Goal: Transaction & Acquisition: Purchase product/service

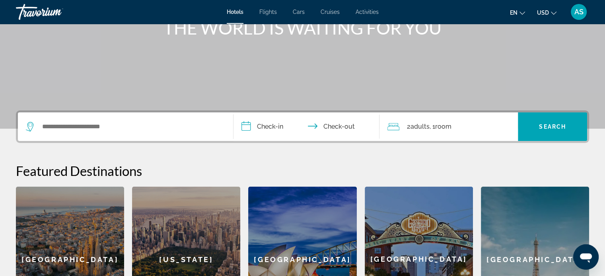
scroll to position [112, 0]
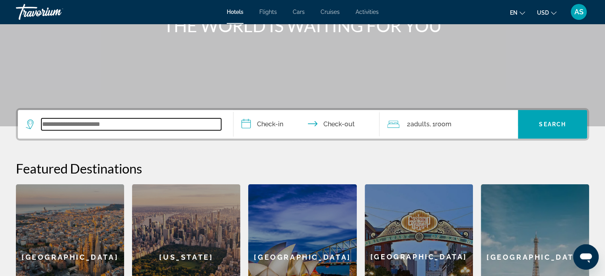
click at [105, 119] on input "Search widget" at bounding box center [131, 124] width 180 height 12
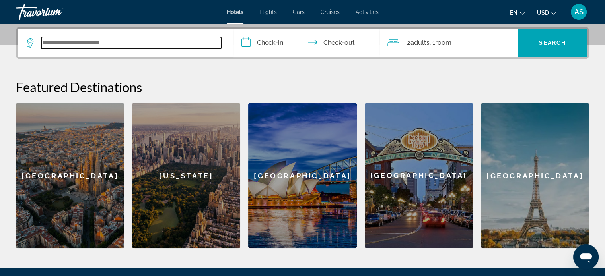
scroll to position [194, 0]
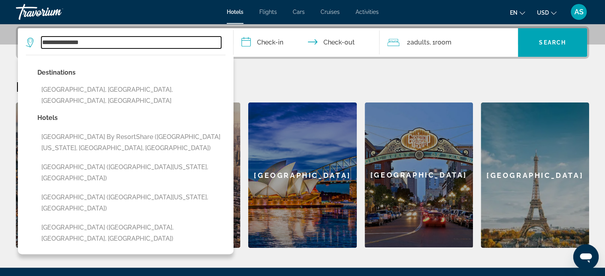
drag, startPoint x: 97, startPoint y: 39, endPoint x: 26, endPoint y: 31, distance: 71.6
click at [26, 31] on div "**********" at bounding box center [125, 42] width 199 height 29
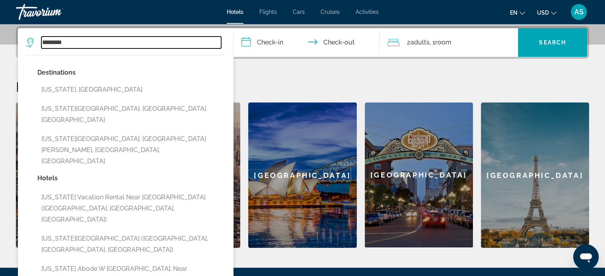
drag, startPoint x: 75, startPoint y: 43, endPoint x: 14, endPoint y: 38, distance: 60.7
click at [14, 38] on div "**********" at bounding box center [302, 137] width 605 height 222
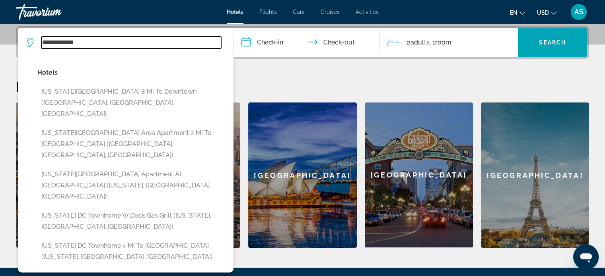
drag, startPoint x: 102, startPoint y: 43, endPoint x: 33, endPoint y: 33, distance: 69.0
click at [33, 33] on div "**********" at bounding box center [125, 42] width 199 height 29
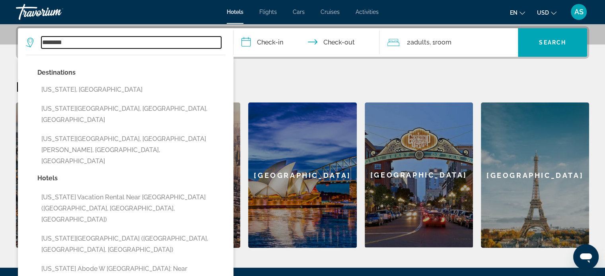
type input "********"
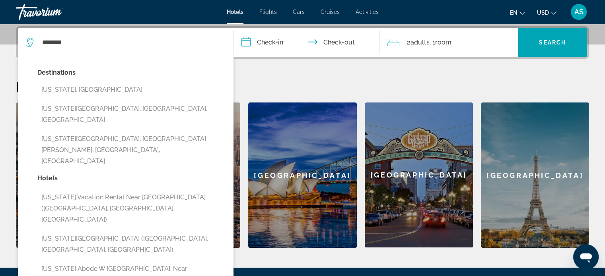
click at [271, 45] on input "**********" at bounding box center [307, 43] width 149 height 31
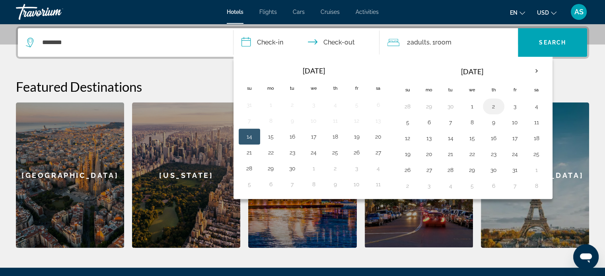
click at [495, 106] on button "2" at bounding box center [493, 106] width 13 height 11
click at [534, 106] on button "4" at bounding box center [536, 106] width 13 height 11
type input "**********"
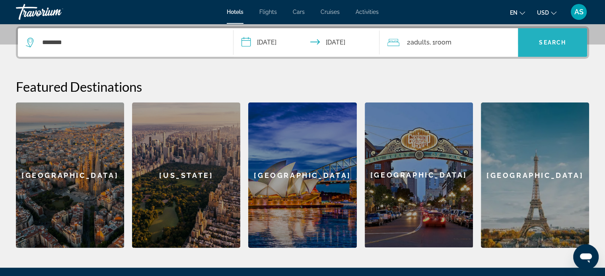
click at [551, 39] on span "Search" at bounding box center [552, 42] width 27 height 6
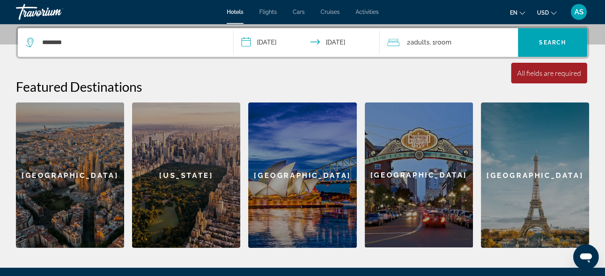
click at [447, 41] on span "Room" at bounding box center [442, 43] width 16 height 8
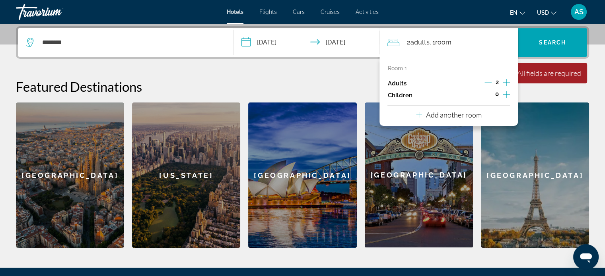
click at [344, 94] on h2 "Featured Destinations" at bounding box center [302, 87] width 573 height 16
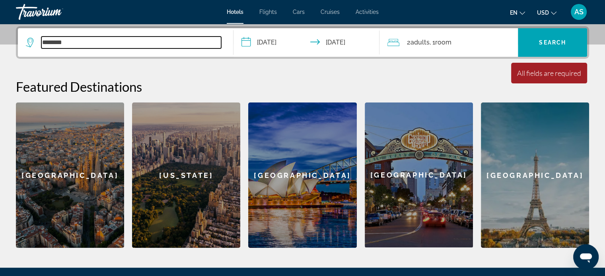
click at [92, 43] on input "********" at bounding box center [131, 43] width 180 height 12
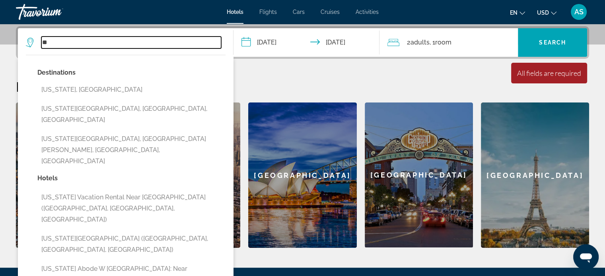
type input "*"
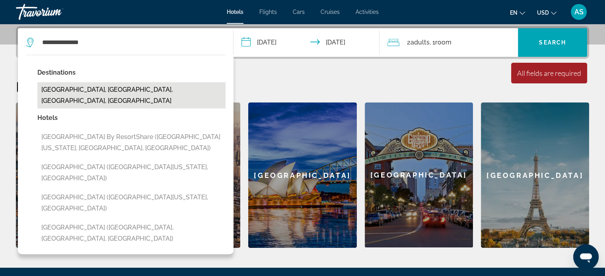
click at [86, 93] on button "National Harbor, College Park, MD, United States" at bounding box center [131, 95] width 188 height 26
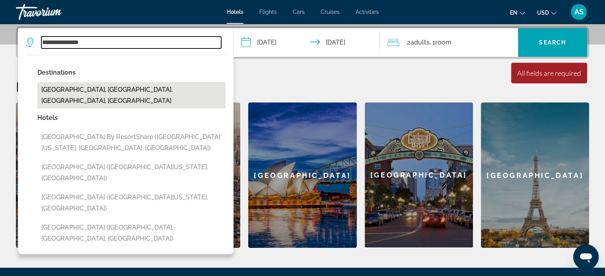
type input "**********"
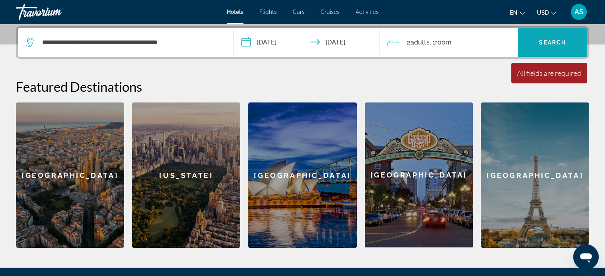
click at [561, 41] on span "Search" at bounding box center [552, 42] width 27 height 6
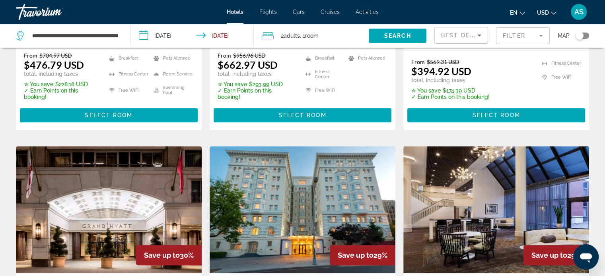
scroll to position [560, 0]
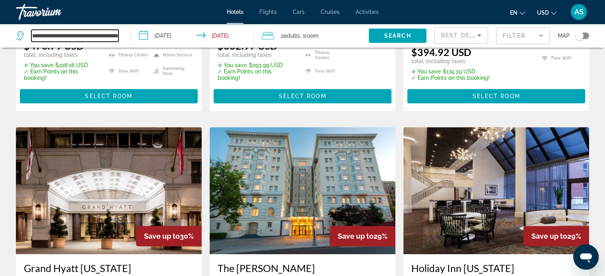
click at [107, 37] on input "**********" at bounding box center [74, 36] width 87 height 12
drag, startPoint x: 32, startPoint y: 34, endPoint x: 185, endPoint y: 74, distance: 158.1
click at [185, 74] on div "**********" at bounding box center [302, 170] width 605 height 1348
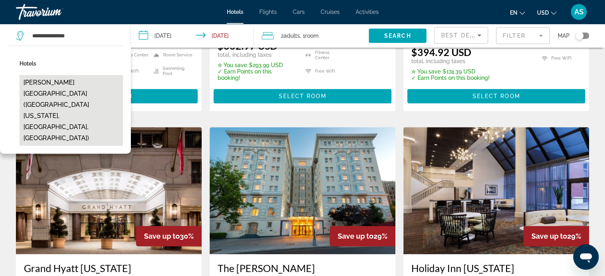
click at [86, 89] on button "Gaylord National Resort & Convention Center (Fort Washington, MD, US)" at bounding box center [70, 110] width 103 height 71
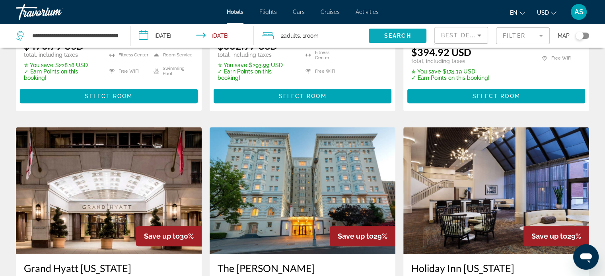
click at [394, 35] on span "Search" at bounding box center [397, 36] width 27 height 6
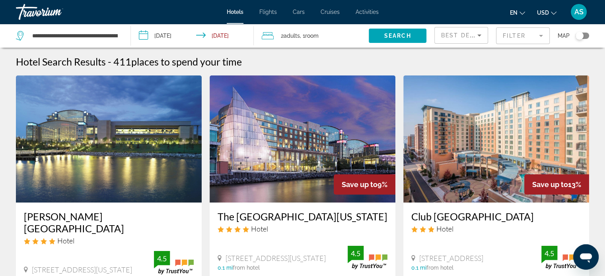
click at [513, 37] on mat-form-field "Filter" at bounding box center [523, 35] width 54 height 17
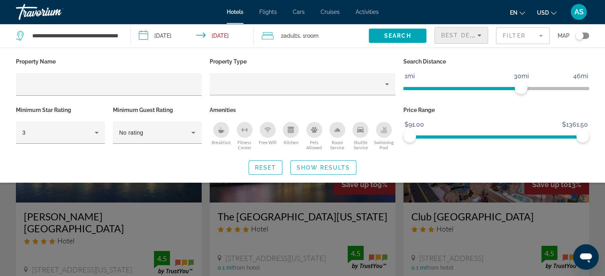
click at [474, 34] on icon "Sort by" at bounding box center [479, 36] width 10 height 10
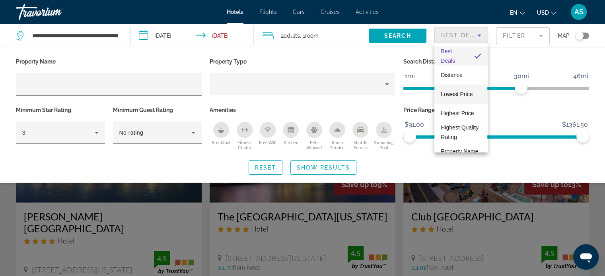
click at [462, 91] on span "Lowest Price" at bounding box center [456, 94] width 32 height 6
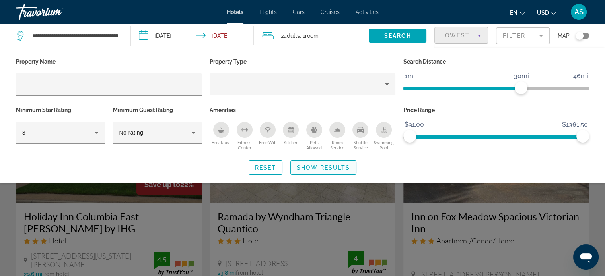
click at [314, 167] on span "Show Results" at bounding box center [322, 168] width 53 height 6
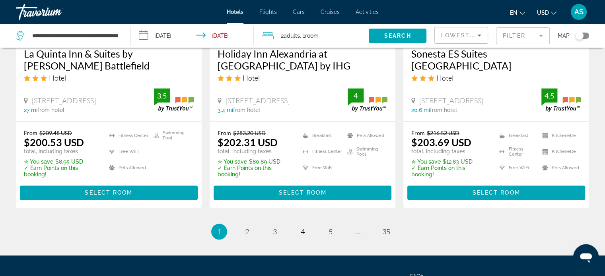
scroll to position [1117, 0]
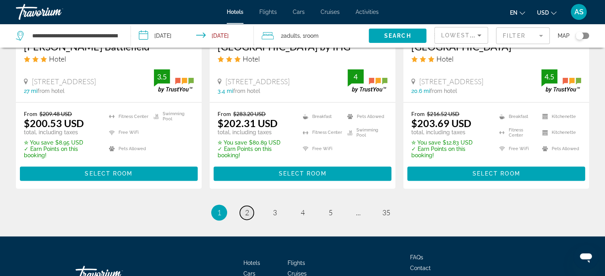
click at [245, 208] on span "2" at bounding box center [247, 212] width 4 height 9
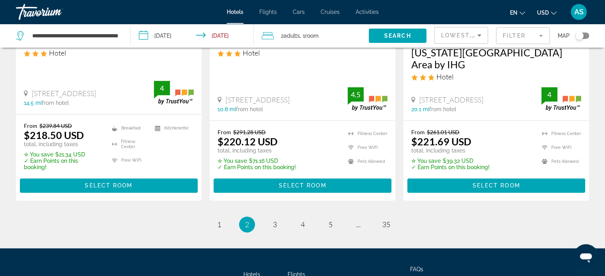
scroll to position [1097, 0]
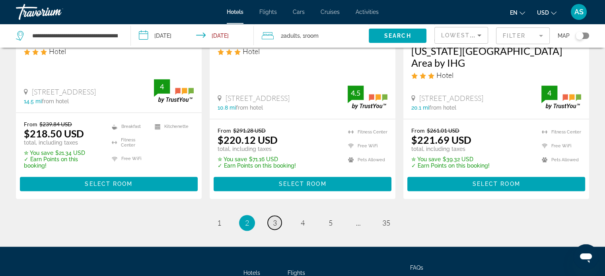
click at [276, 219] on span "3" at bounding box center [275, 223] width 4 height 9
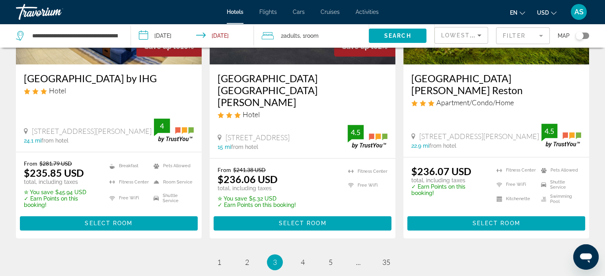
scroll to position [1155, 0]
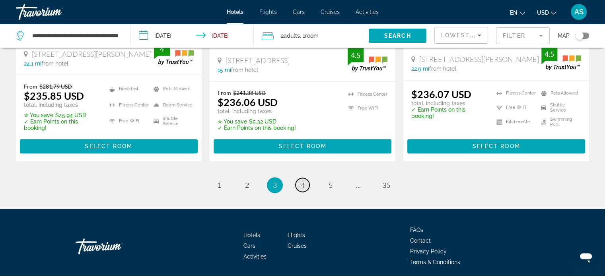
click at [302, 181] on span "4" at bounding box center [302, 185] width 4 height 9
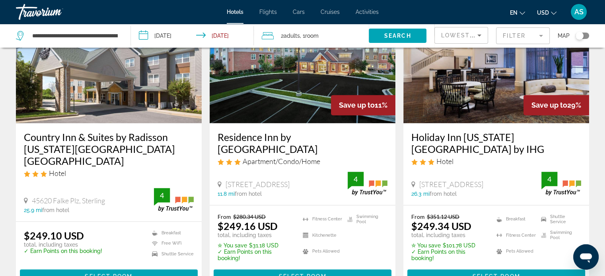
scroll to position [1046, 0]
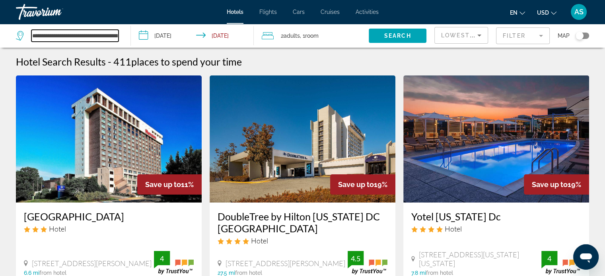
click at [73, 36] on input "**********" at bounding box center [74, 36] width 87 height 12
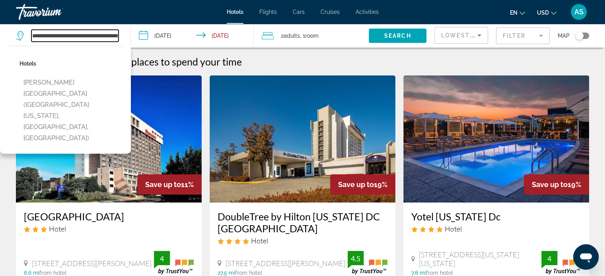
scroll to position [0, 100]
drag, startPoint x: 32, startPoint y: 33, endPoint x: 129, endPoint y: 50, distance: 97.9
click at [122, 48] on div "**********" at bounding box center [69, 36] width 107 height 24
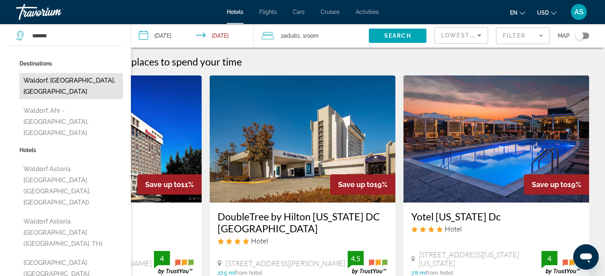
click at [55, 81] on button "Waldorf, [GEOGRAPHIC_DATA], [GEOGRAPHIC_DATA]" at bounding box center [70, 86] width 103 height 26
type input "**********"
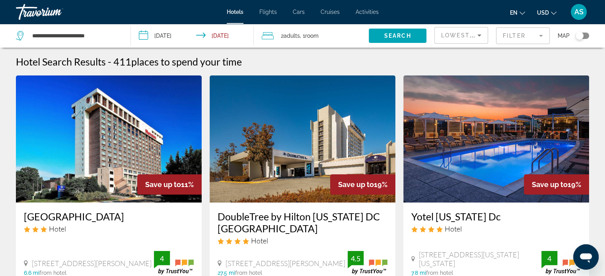
click at [226, 34] on input "**********" at bounding box center [194, 37] width 126 height 26
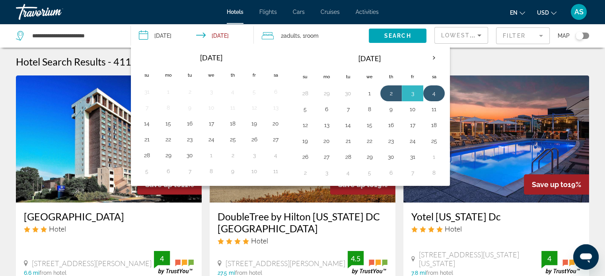
click at [431, 91] on button "4" at bounding box center [433, 93] width 13 height 11
click at [404, 31] on span "Search widget" at bounding box center [397, 35] width 58 height 19
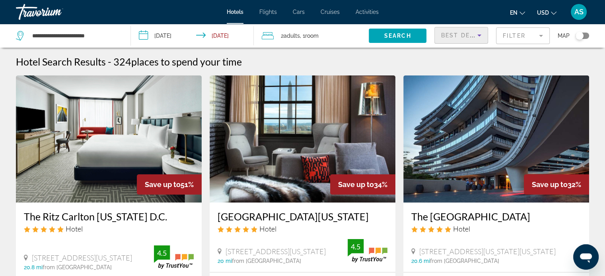
click at [468, 36] on span "Best Deals" at bounding box center [461, 35] width 41 height 6
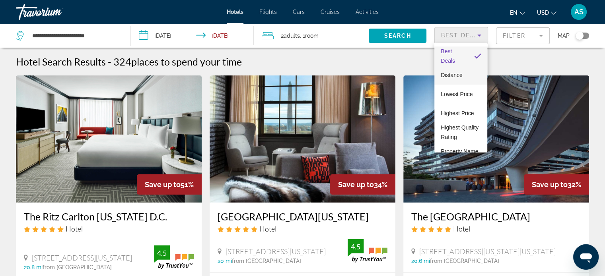
click at [455, 72] on span "Distance" at bounding box center [450, 75] width 21 height 6
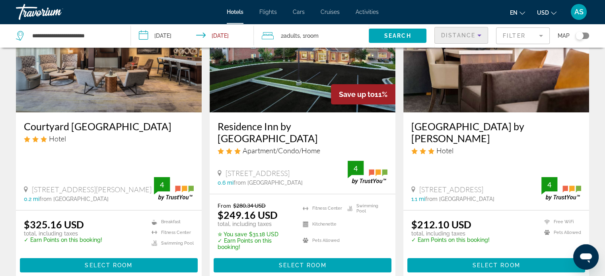
scroll to position [87, 0]
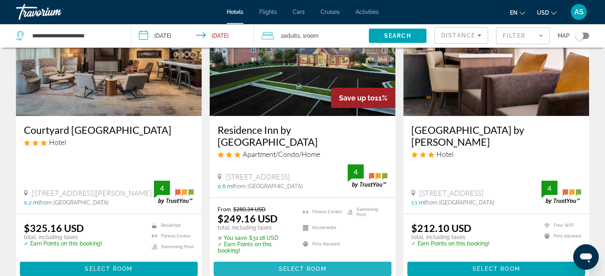
click at [305, 266] on span "Select Room" at bounding box center [302, 269] width 48 height 6
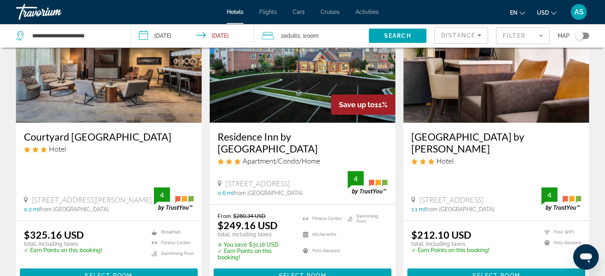
scroll to position [81, 0]
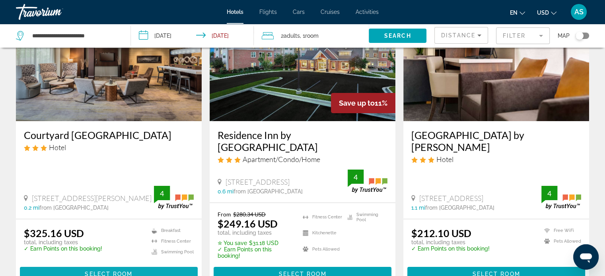
click at [95, 271] on span "Select Room" at bounding box center [109, 274] width 48 height 6
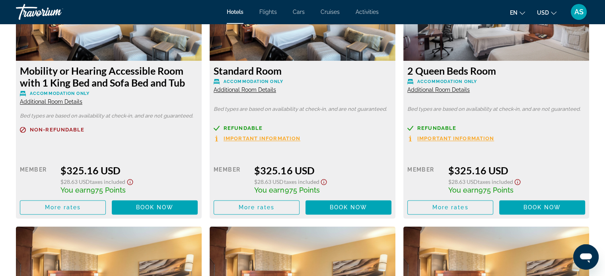
scroll to position [1176, 0]
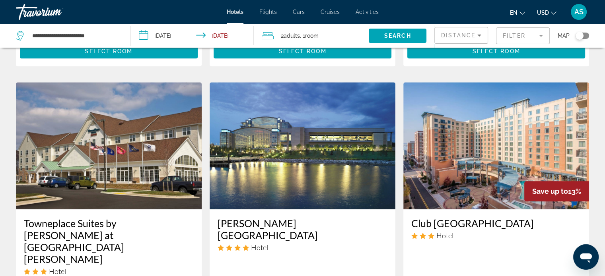
scroll to position [603, 0]
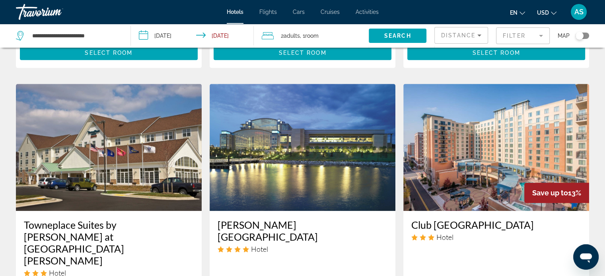
click at [320, 143] on img "Main content" at bounding box center [302, 147] width 186 height 127
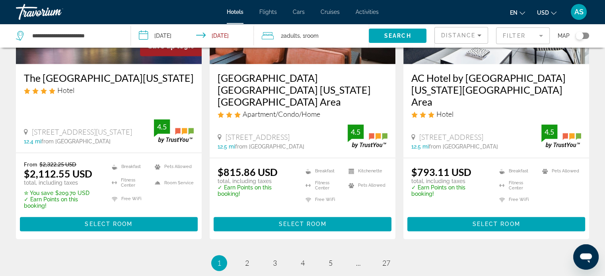
scroll to position [1139, 0]
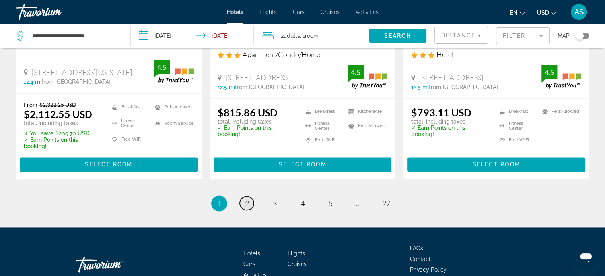
click at [246, 199] on span "2" at bounding box center [247, 203] width 4 height 9
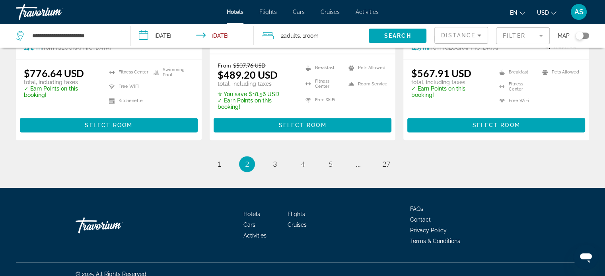
scroll to position [1145, 0]
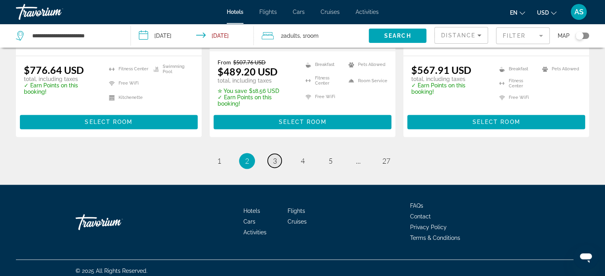
click at [273, 157] on span "3" at bounding box center [275, 161] width 4 height 9
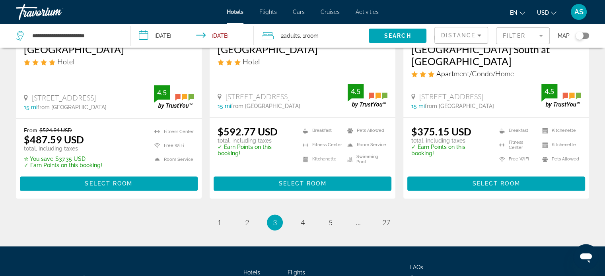
scroll to position [1127, 0]
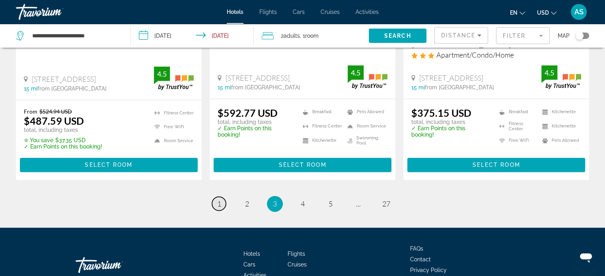
click at [218, 200] on span "1" at bounding box center [219, 204] width 4 height 9
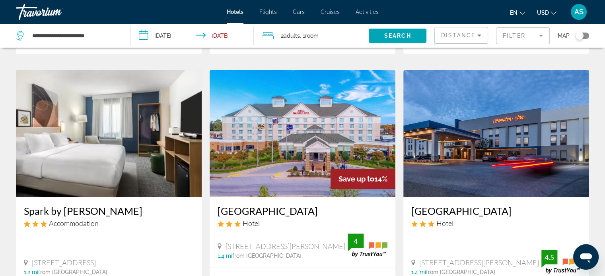
scroll to position [324, 0]
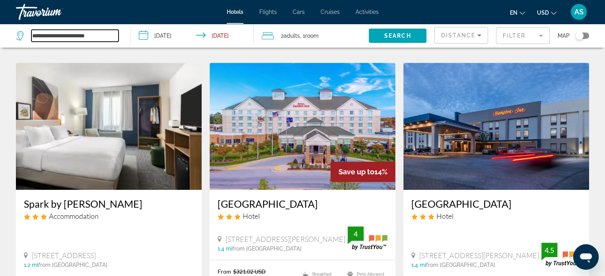
click at [107, 36] on input "**********" at bounding box center [74, 36] width 87 height 12
drag, startPoint x: 107, startPoint y: 36, endPoint x: 10, endPoint y: 46, distance: 97.5
click at [10, 46] on app-destination-search "**********" at bounding box center [65, 36] width 131 height 24
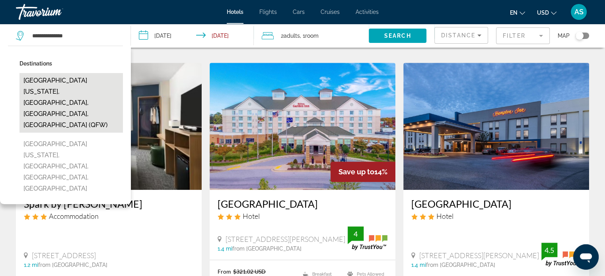
click at [54, 88] on button "Fort Washington, Waldorf, MD, United States (QFW)" at bounding box center [70, 103] width 103 height 60
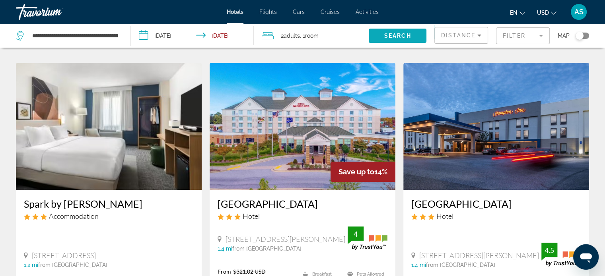
click at [390, 36] on span "Search" at bounding box center [397, 36] width 27 height 6
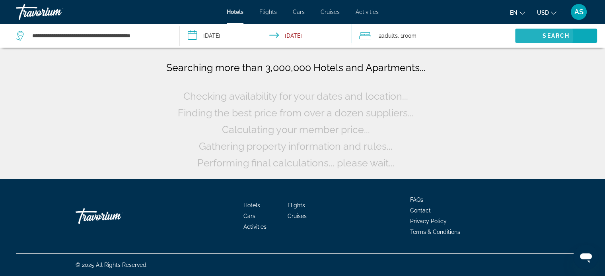
scroll to position [0, 0]
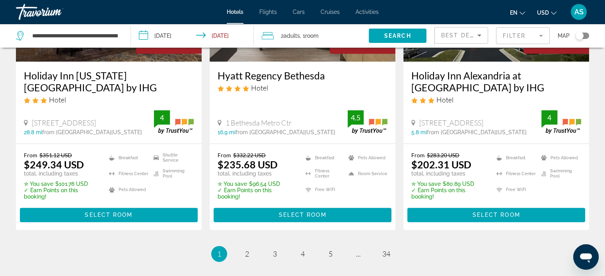
scroll to position [1161, 0]
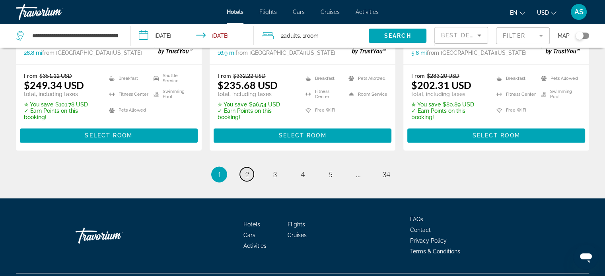
click at [245, 170] on span "2" at bounding box center [247, 174] width 4 height 9
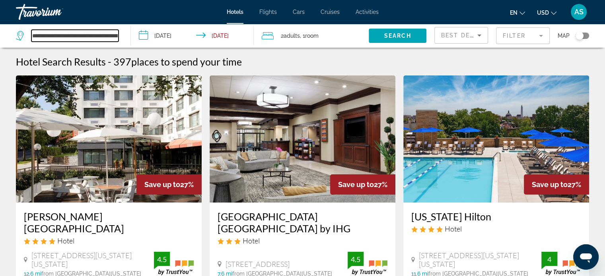
click at [72, 38] on input "**********" at bounding box center [74, 36] width 87 height 12
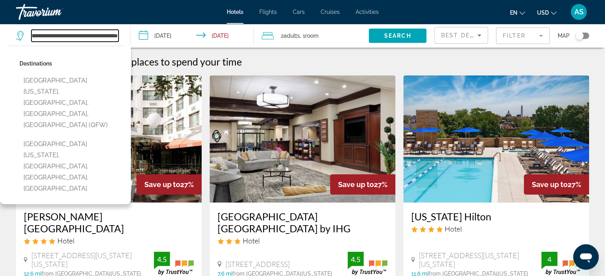
scroll to position [0, 47]
drag, startPoint x: 32, startPoint y: 36, endPoint x: 162, endPoint y: 43, distance: 130.1
click at [162, 43] on div "**********" at bounding box center [302, 36] width 605 height 24
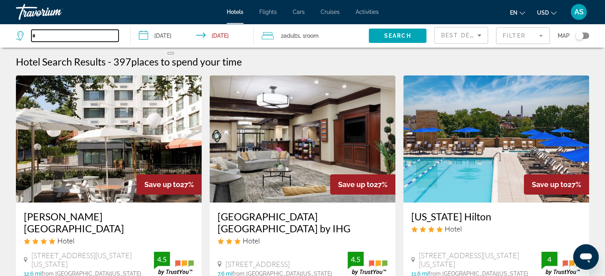
scroll to position [0, 0]
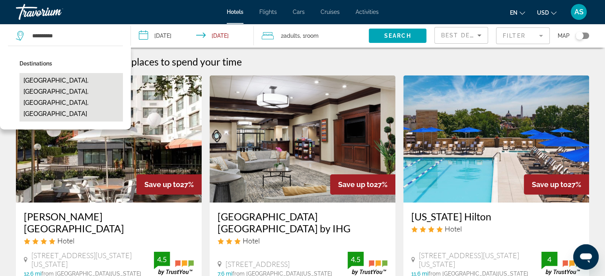
click at [54, 81] on button "[GEOGRAPHIC_DATA], [GEOGRAPHIC_DATA], [GEOGRAPHIC_DATA], [GEOGRAPHIC_DATA]" at bounding box center [70, 97] width 103 height 48
type input "**********"
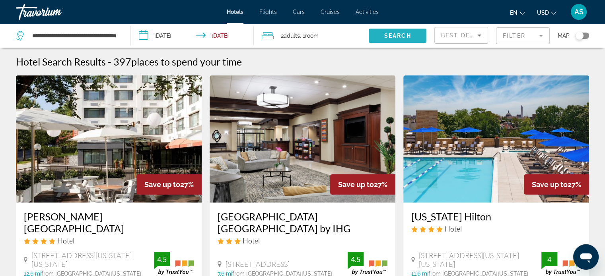
click at [397, 35] on span "Search" at bounding box center [397, 36] width 27 height 6
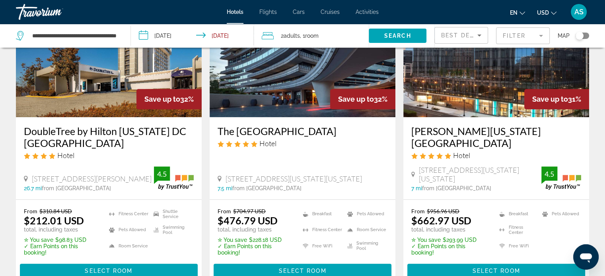
scroll to position [383, 0]
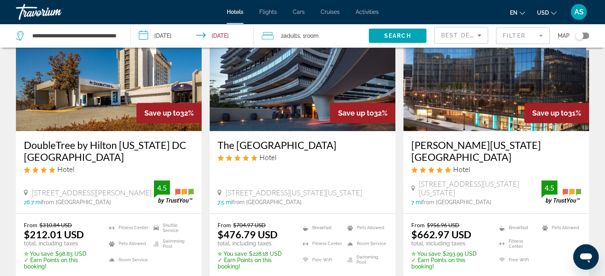
click at [462, 33] on span "Best Deals" at bounding box center [461, 35] width 41 height 6
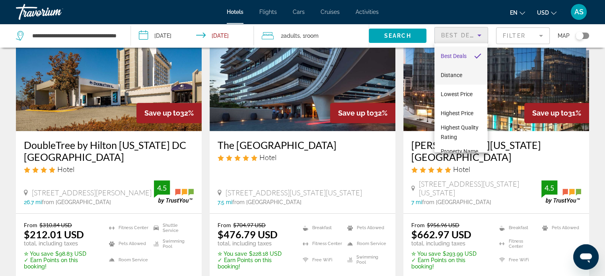
click at [463, 75] on mat-option "Distance" at bounding box center [460, 75] width 53 height 19
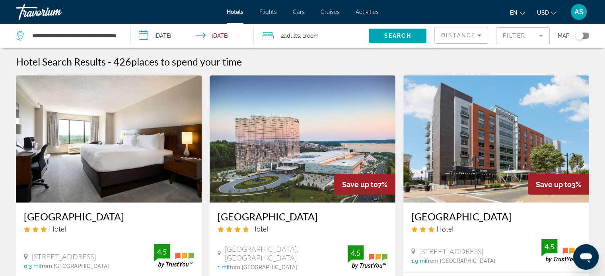
click at [316, 58] on div "Hotel Search Results - 426 places to spend your time" at bounding box center [302, 62] width 573 height 12
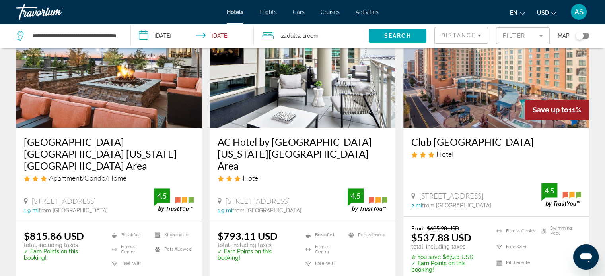
scroll to position [372, 0]
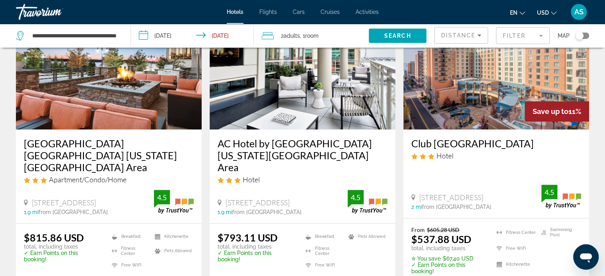
click at [485, 87] on img "Main content" at bounding box center [496, 65] width 186 height 127
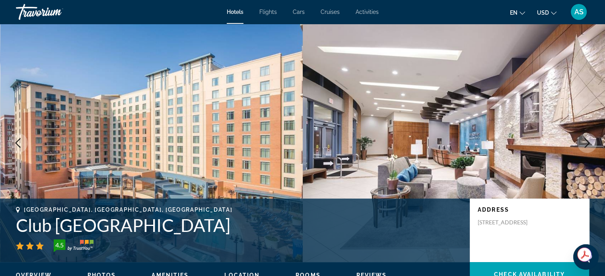
click at [587, 141] on icon "Next image" at bounding box center [586, 143] width 5 height 10
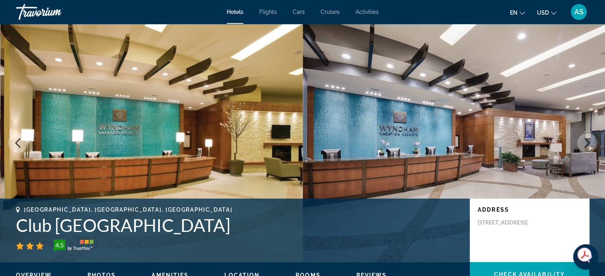
click at [587, 141] on icon "Next image" at bounding box center [586, 143] width 5 height 10
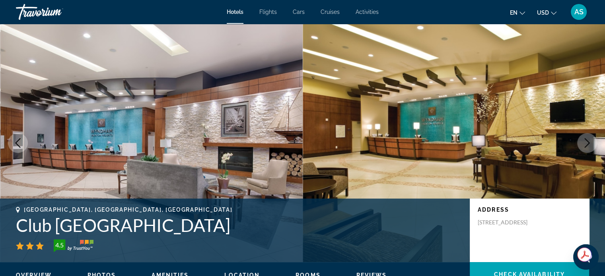
click at [587, 141] on icon "Next image" at bounding box center [586, 143] width 5 height 10
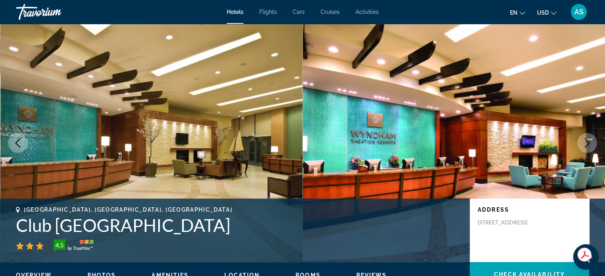
click at [587, 141] on icon "Next image" at bounding box center [586, 143] width 5 height 10
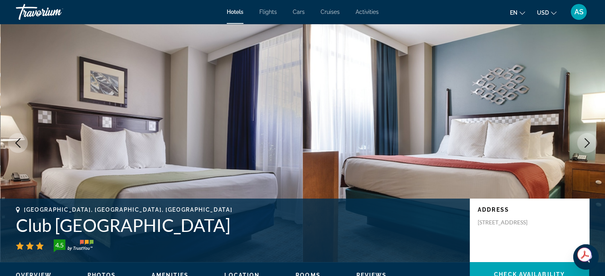
click at [587, 141] on icon "Next image" at bounding box center [586, 143] width 5 height 10
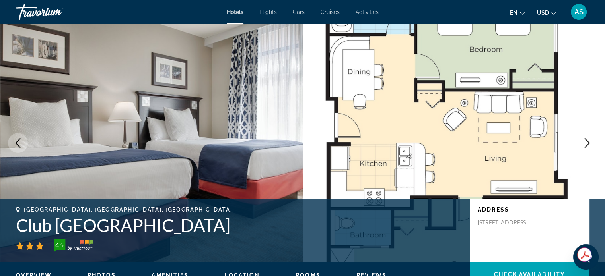
click at [587, 144] on icon "Next image" at bounding box center [586, 143] width 5 height 10
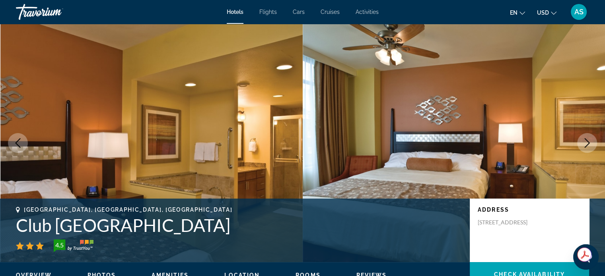
click at [587, 144] on icon "Next image" at bounding box center [586, 143] width 5 height 10
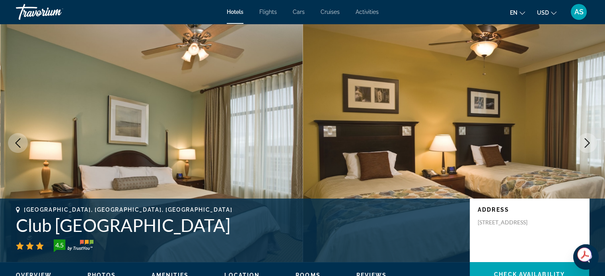
click at [587, 144] on icon "Next image" at bounding box center [586, 143] width 5 height 10
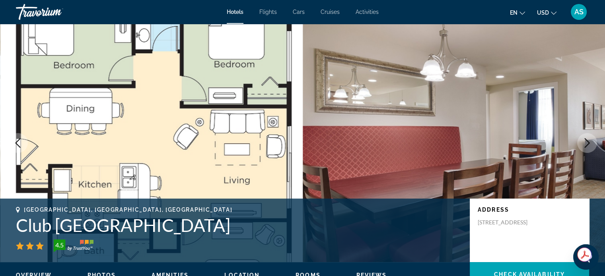
click at [587, 144] on icon "Next image" at bounding box center [586, 143] width 5 height 10
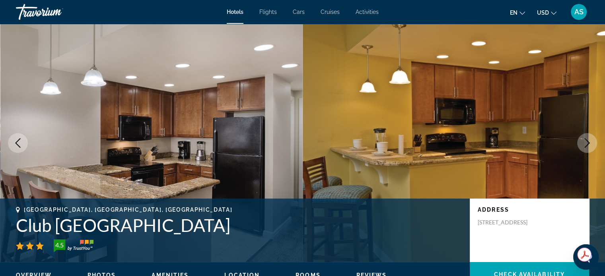
click at [587, 144] on icon "Next image" at bounding box center [586, 143] width 5 height 10
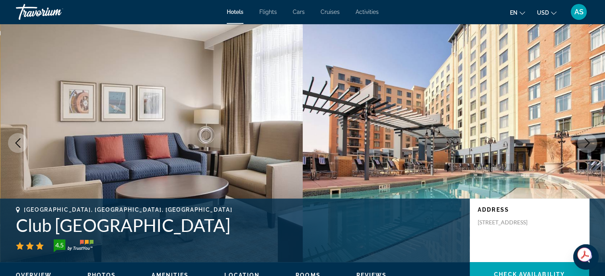
click at [587, 144] on icon "Next image" at bounding box center [586, 143] width 5 height 10
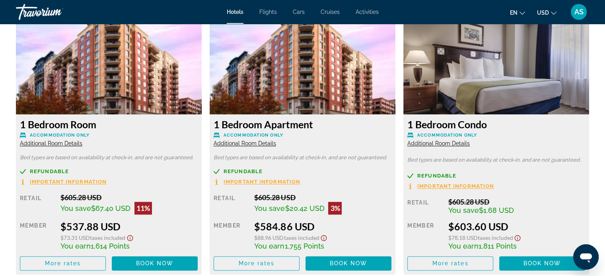
scroll to position [1096, 0]
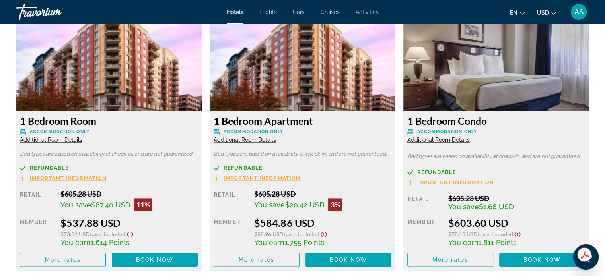
click at [64, 177] on span "Important Information" at bounding box center [68, 178] width 77 height 5
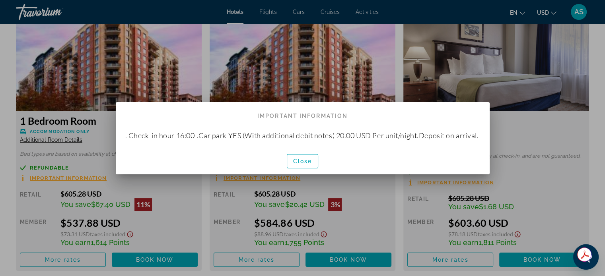
scroll to position [0, 0]
click at [305, 163] on span "Close" at bounding box center [302, 161] width 19 height 6
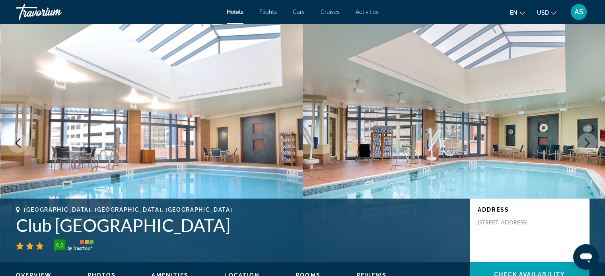
scroll to position [1096, 0]
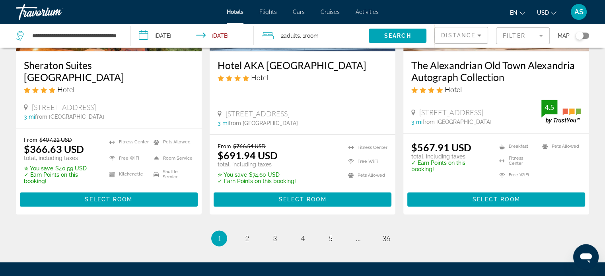
scroll to position [1135, 0]
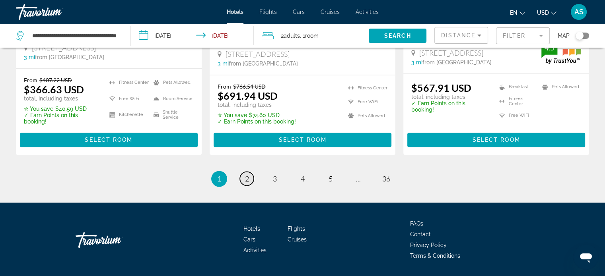
click at [245, 174] on span "2" at bounding box center [247, 178] width 4 height 9
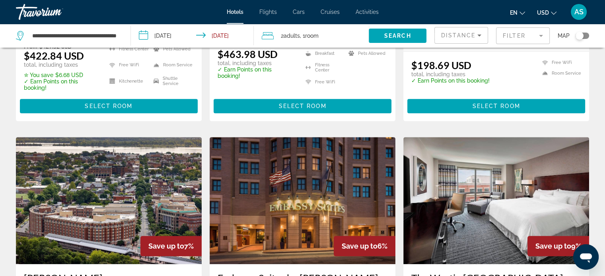
scroll to position [855, 0]
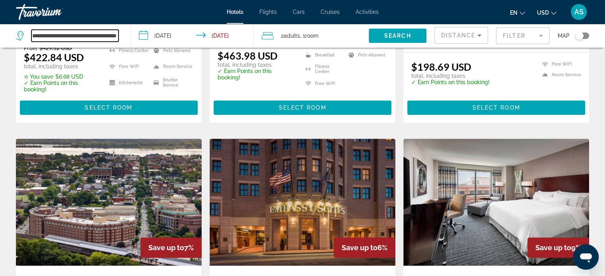
click at [90, 35] on input "**********" at bounding box center [74, 36] width 87 height 12
drag, startPoint x: 32, startPoint y: 34, endPoint x: 141, endPoint y: 48, distance: 110.6
click at [141, 48] on div "**********" at bounding box center [302, 36] width 605 height 24
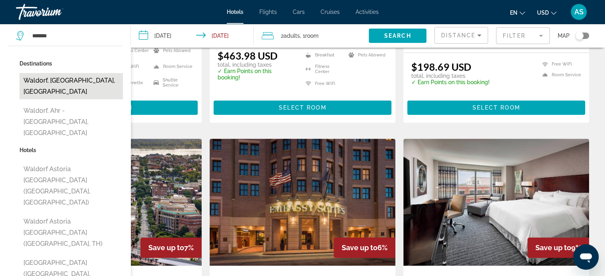
click at [74, 82] on button "Waldorf, [GEOGRAPHIC_DATA], [GEOGRAPHIC_DATA]" at bounding box center [70, 86] width 103 height 26
type input "**********"
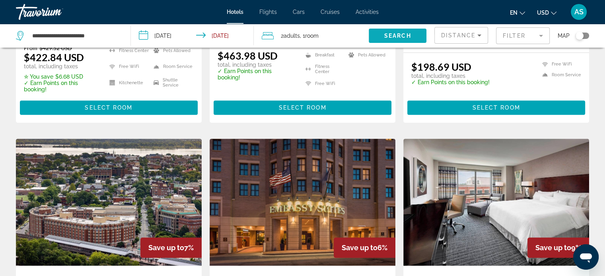
click at [391, 33] on span "Search" at bounding box center [397, 36] width 27 height 6
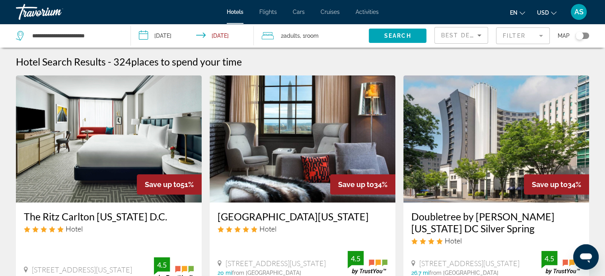
click at [455, 36] on span "Best Deals" at bounding box center [461, 35] width 41 height 6
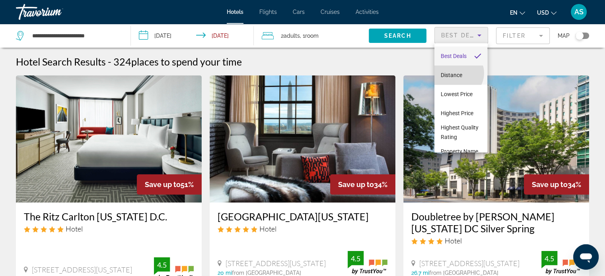
click at [457, 73] on span "Distance" at bounding box center [450, 75] width 21 height 6
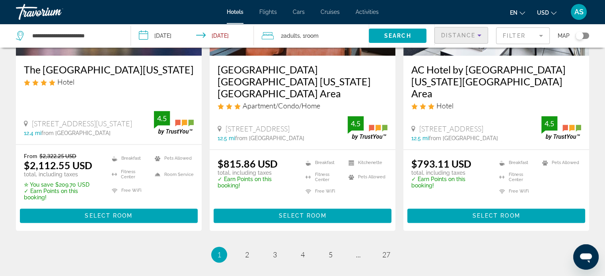
scroll to position [1089, 0]
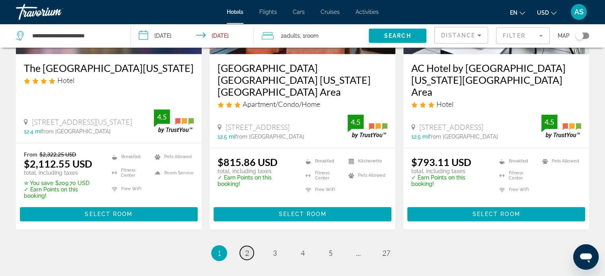
click at [247, 249] on span "2" at bounding box center [247, 253] width 4 height 9
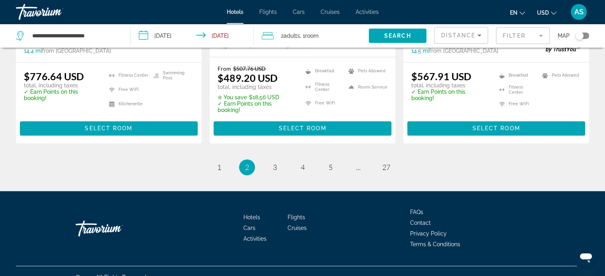
scroll to position [1143, 0]
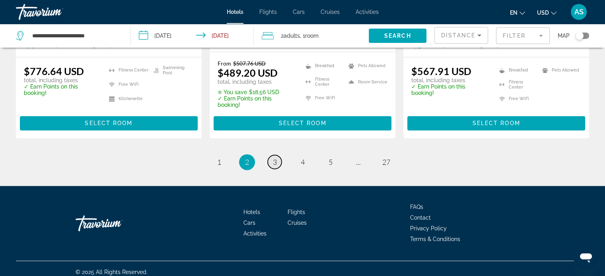
click at [274, 158] on span "3" at bounding box center [275, 162] width 4 height 9
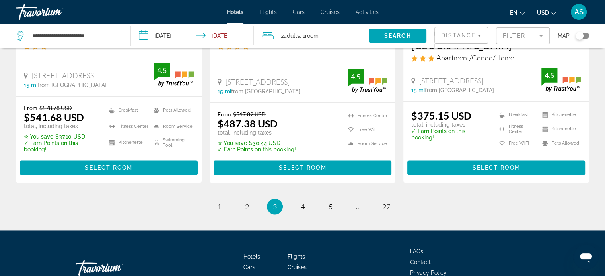
scroll to position [1144, 0]
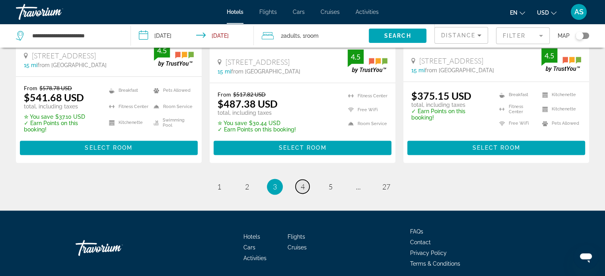
click at [302, 182] on span "4" at bounding box center [302, 186] width 4 height 9
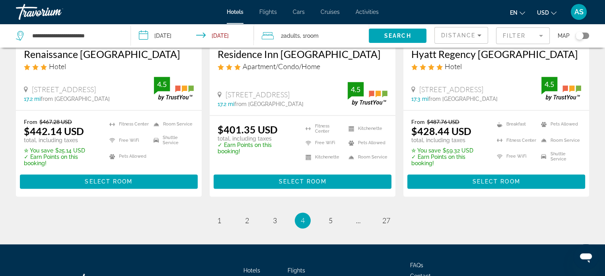
scroll to position [1108, 0]
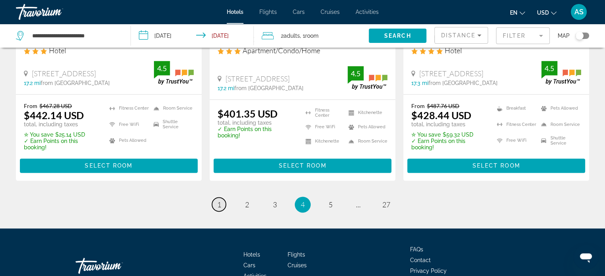
click at [217, 208] on span "1" at bounding box center [219, 204] width 4 height 9
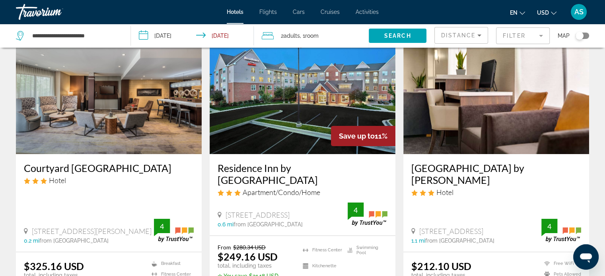
scroll to position [47, 0]
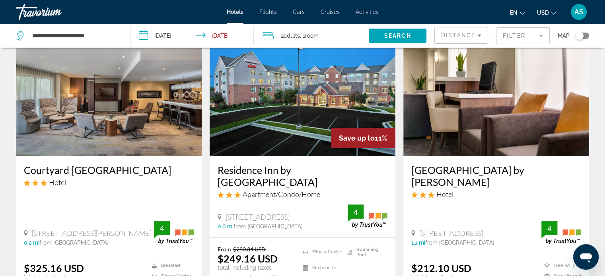
click at [289, 103] on img "Main content" at bounding box center [302, 92] width 186 height 127
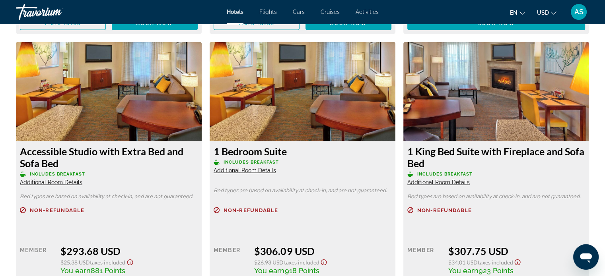
scroll to position [1577, 0]
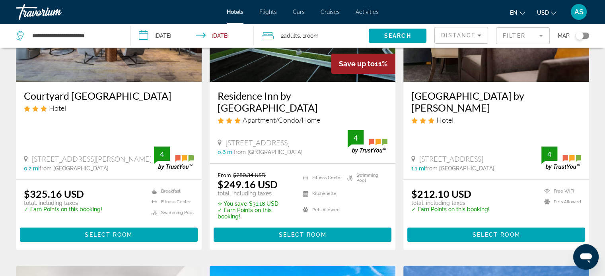
scroll to position [122, 0]
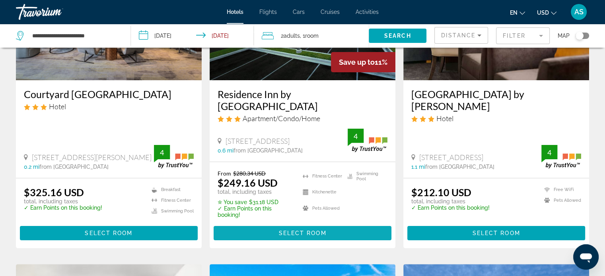
click at [303, 230] on span "Select Room" at bounding box center [302, 233] width 48 height 6
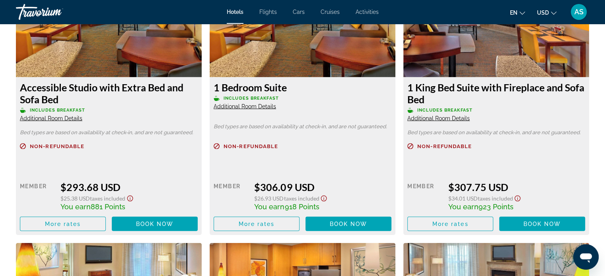
scroll to position [1680, 0]
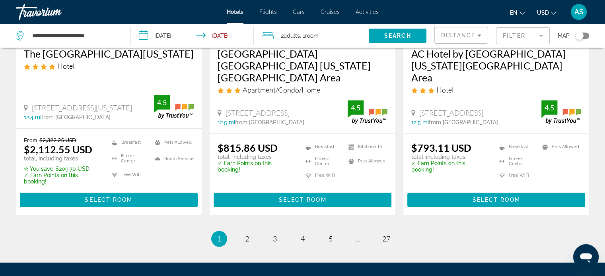
scroll to position [1139, 0]
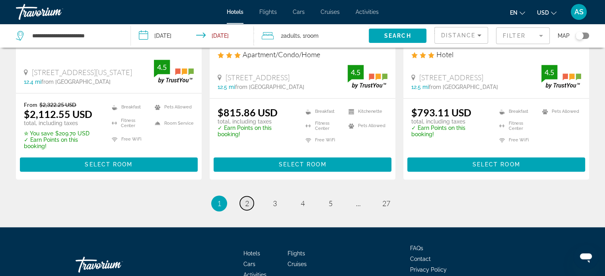
click at [243, 196] on link "page 2" at bounding box center [247, 203] width 14 height 14
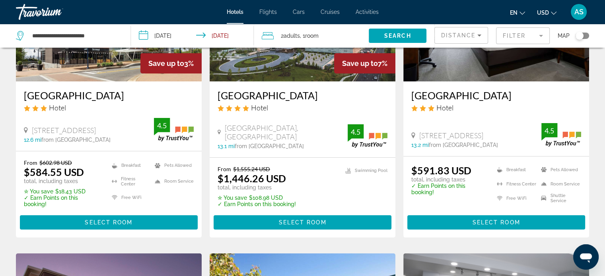
scroll to position [132, 0]
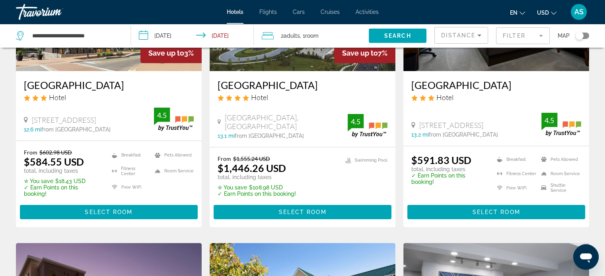
click at [170, 36] on input "**********" at bounding box center [194, 37] width 126 height 26
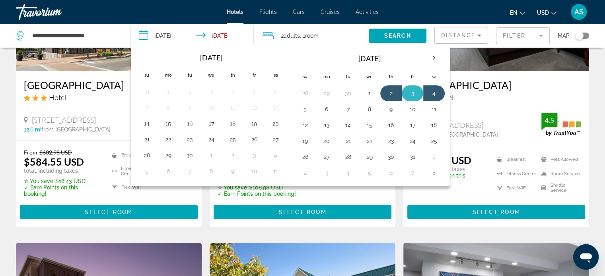
click at [413, 91] on button "3" at bounding box center [412, 93] width 13 height 11
click at [432, 95] on button "4" at bounding box center [433, 93] width 13 height 11
type input "**********"
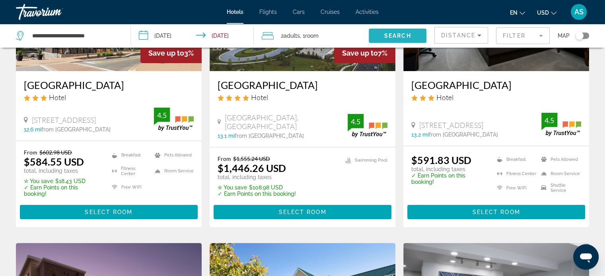
click at [406, 34] on span "Search" at bounding box center [397, 36] width 27 height 6
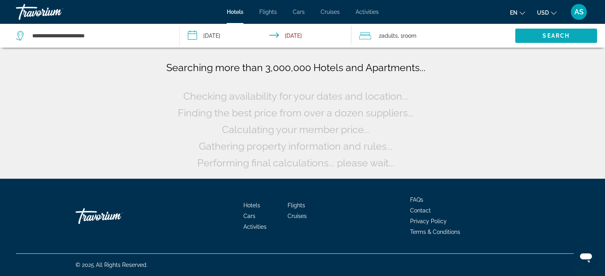
scroll to position [0, 0]
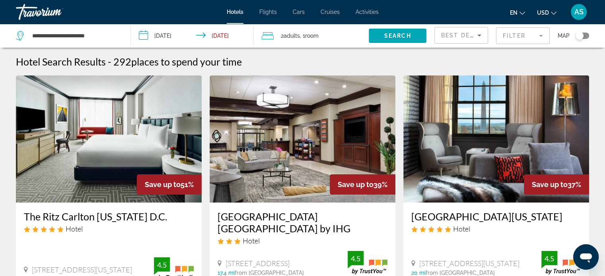
click at [477, 40] on div "Best Deals" at bounding box center [461, 38] width 40 height 22
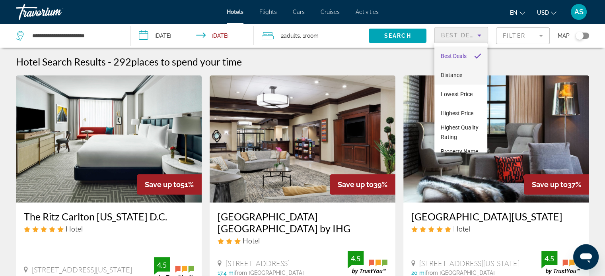
click at [457, 71] on span "Distance" at bounding box center [450, 75] width 21 height 10
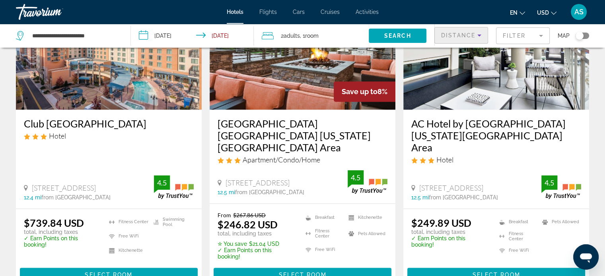
scroll to position [1032, 0]
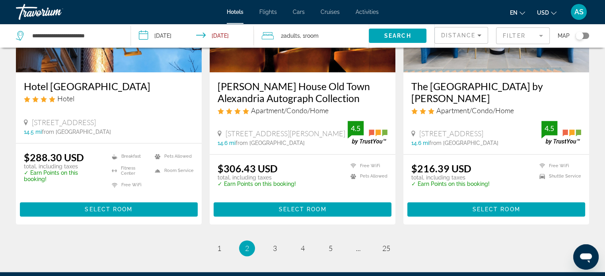
scroll to position [1054, 0]
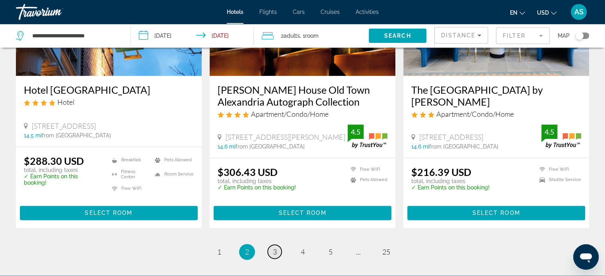
click at [271, 245] on link "page 3" at bounding box center [274, 252] width 14 height 14
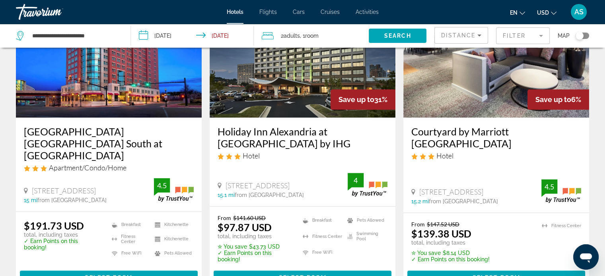
scroll to position [1153, 0]
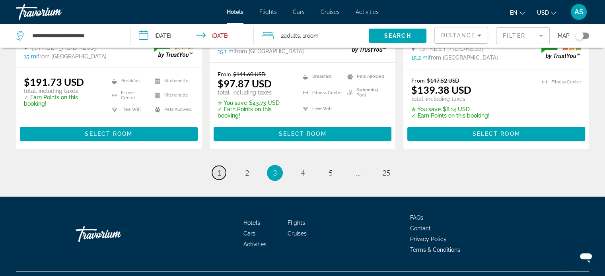
click at [219, 169] on span "1" at bounding box center [219, 173] width 4 height 9
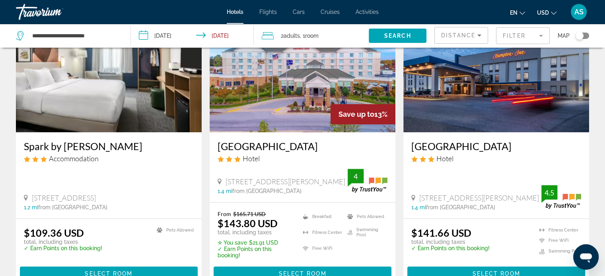
scroll to position [383, 0]
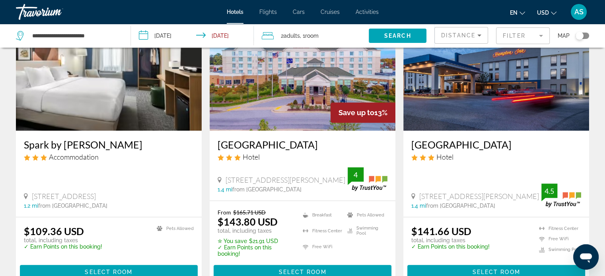
click at [288, 81] on img "Main content" at bounding box center [302, 67] width 186 height 127
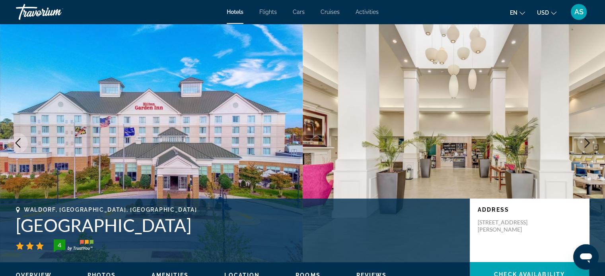
click at [590, 141] on icon "Next image" at bounding box center [587, 143] width 10 height 10
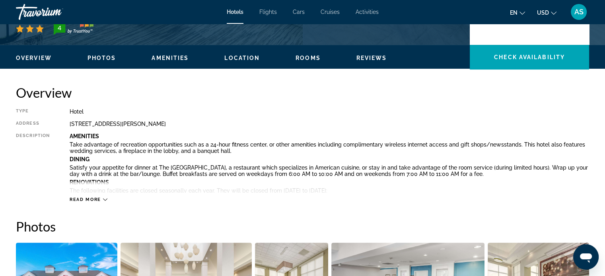
scroll to position [214, 0]
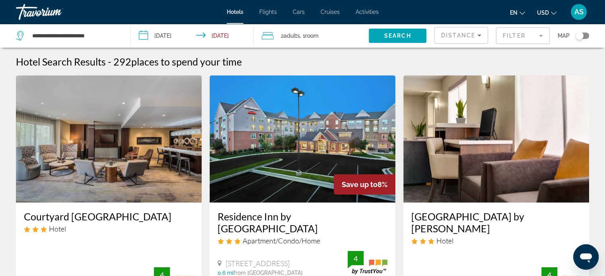
click at [105, 146] on img "Main content" at bounding box center [109, 139] width 186 height 127
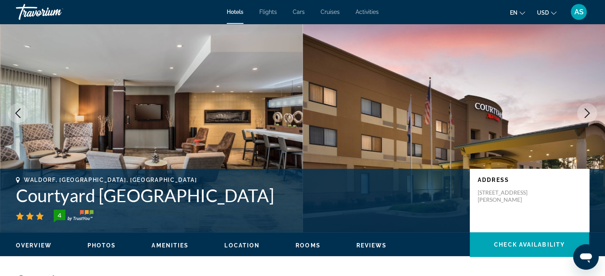
scroll to position [2, 0]
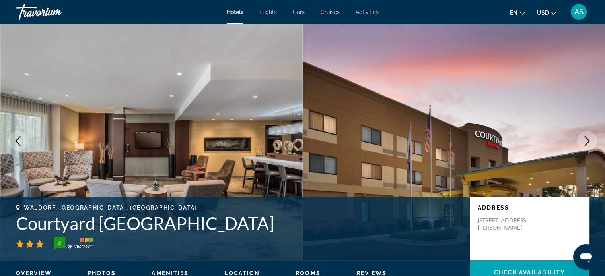
click at [590, 143] on icon "Next image" at bounding box center [587, 141] width 10 height 10
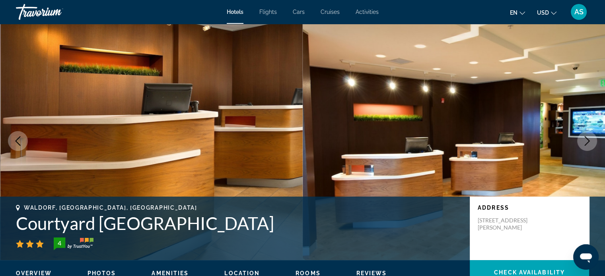
click at [590, 143] on icon "Next image" at bounding box center [587, 141] width 10 height 10
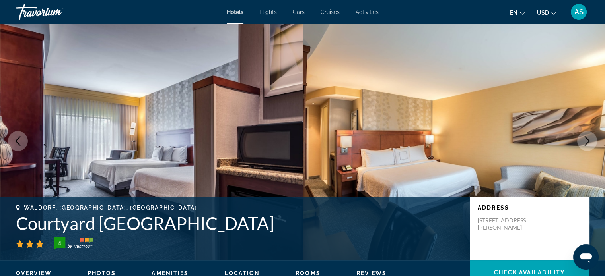
click at [590, 143] on icon "Next image" at bounding box center [587, 141] width 10 height 10
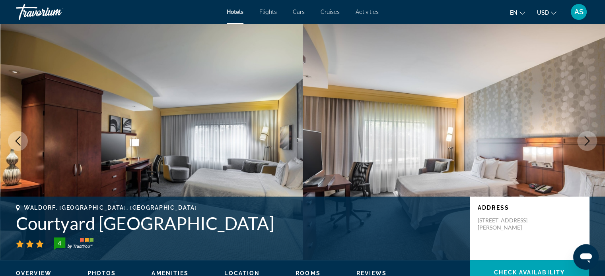
click at [590, 143] on icon "Next image" at bounding box center [587, 141] width 10 height 10
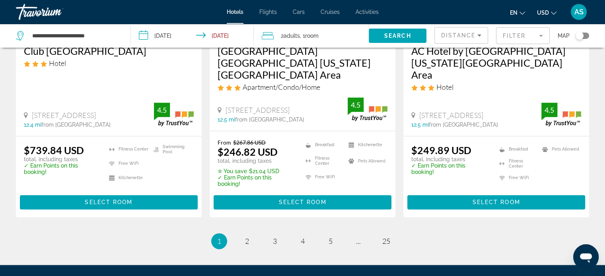
scroll to position [1103, 0]
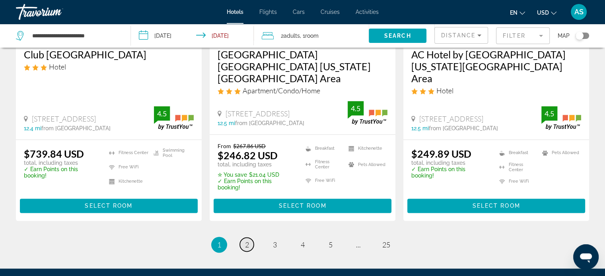
click at [246, 240] on span "2" at bounding box center [247, 244] width 4 height 9
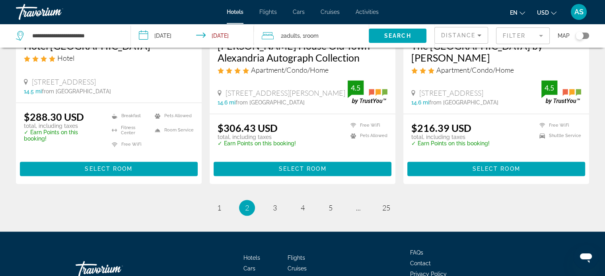
scroll to position [1139, 0]
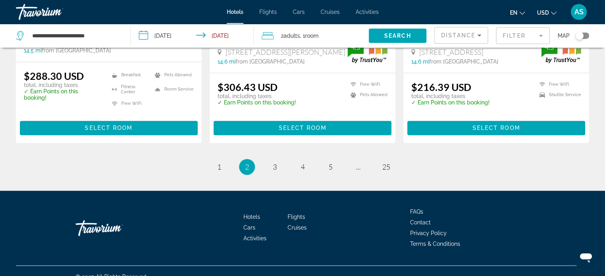
drag, startPoint x: 607, startPoint y: 27, endPoint x: 16, endPoint y: 10, distance: 590.8
click at [220, 163] on span "1" at bounding box center [219, 167] width 4 height 9
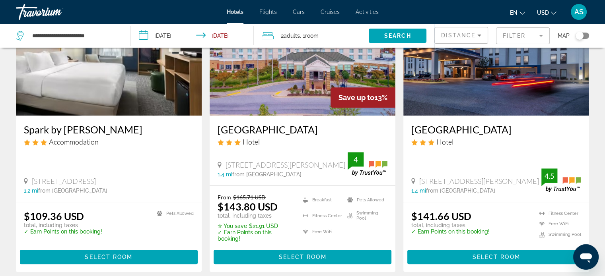
scroll to position [403, 0]
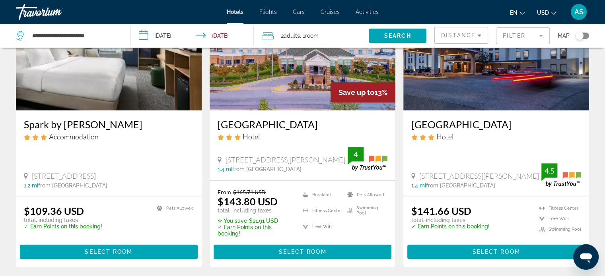
click at [281, 71] on img "Main content" at bounding box center [302, 46] width 186 height 127
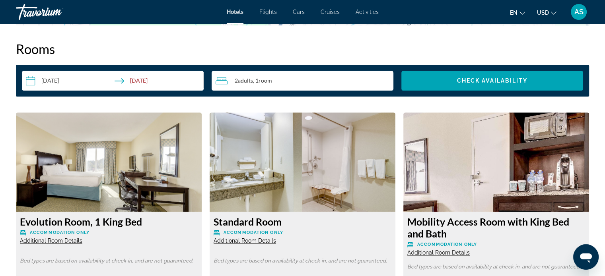
scroll to position [1006, 0]
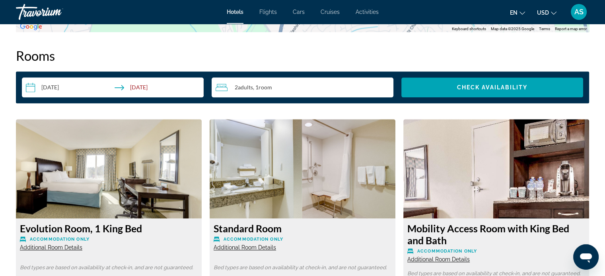
click at [50, 89] on input "**********" at bounding box center [114, 89] width 185 height 22
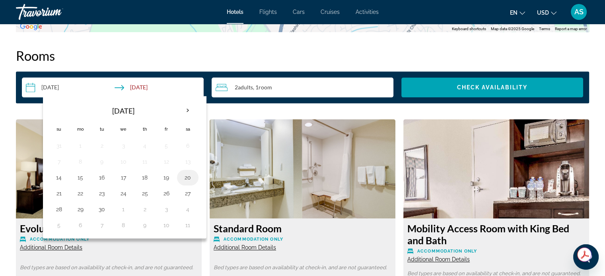
click at [188, 179] on button "20" at bounding box center [187, 177] width 13 height 11
click at [56, 190] on button "21" at bounding box center [58, 193] width 13 height 11
type input "**********"
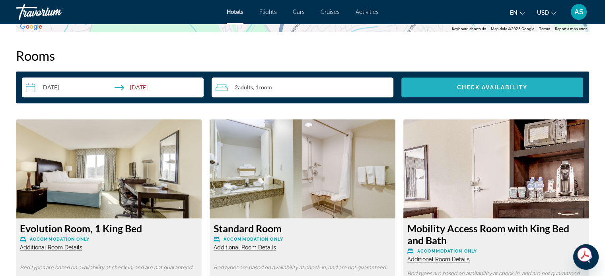
click at [482, 87] on span "Check Availability" at bounding box center [492, 87] width 71 height 6
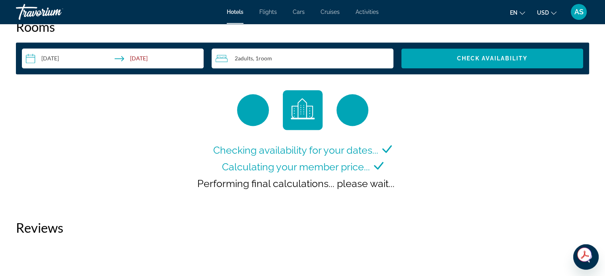
scroll to position [1072, 0]
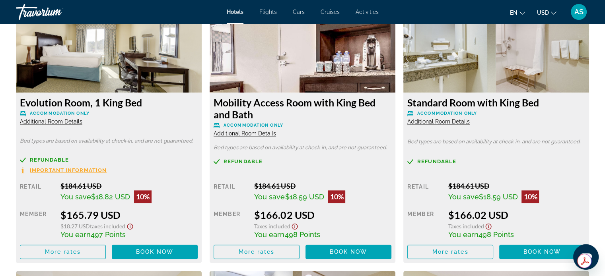
scroll to position [1135, 0]
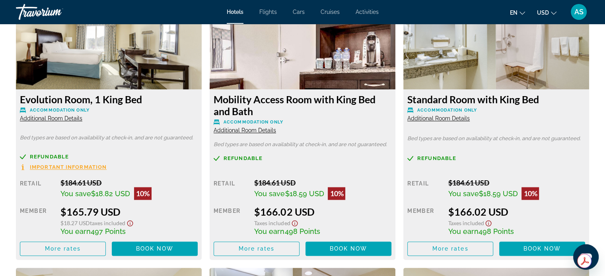
drag, startPoint x: 604, startPoint y: 242, endPoint x: 604, endPoint y: 264, distance: 21.1
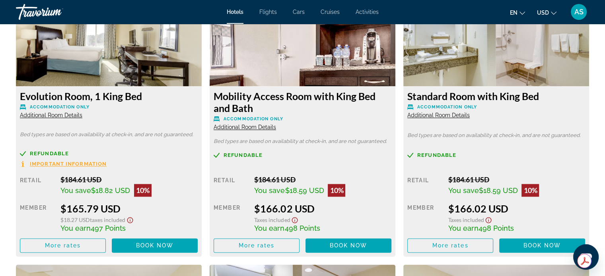
scroll to position [1151, 0]
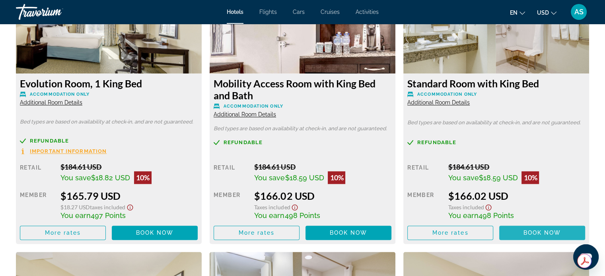
click at [531, 234] on span "Book now" at bounding box center [542, 233] width 38 height 6
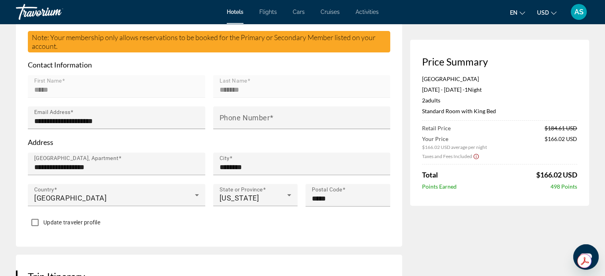
scroll to position [244, 0]
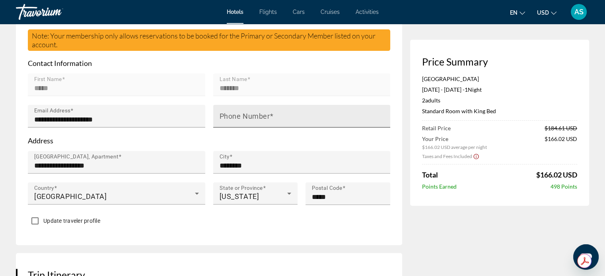
click at [238, 113] on mat-label "Phone Number" at bounding box center [244, 116] width 50 height 8
click at [238, 115] on input "Phone Number" at bounding box center [303, 120] width 169 height 10
type input "**********"
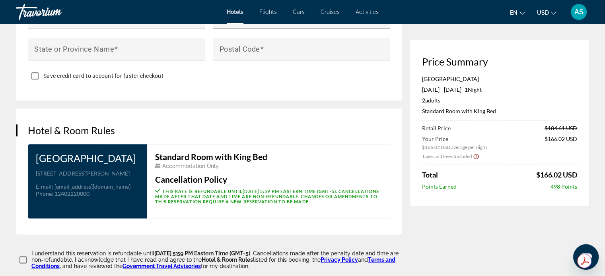
scroll to position [909, 0]
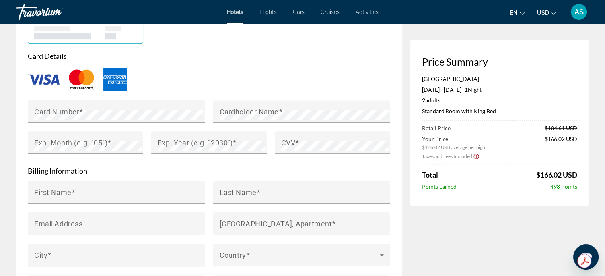
scroll to position [682, 0]
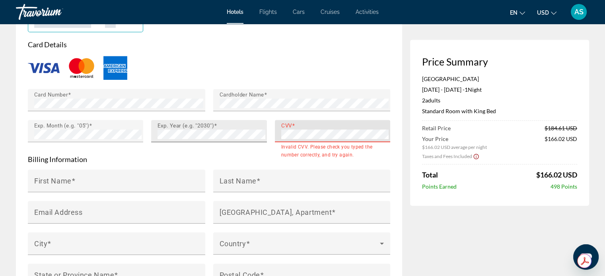
click at [264, 128] on div "Card Number Cardholder Name Exp. Month (e.g. "05") Exp. Year (e.g. "2030") CVV …" at bounding box center [209, 120] width 370 height 62
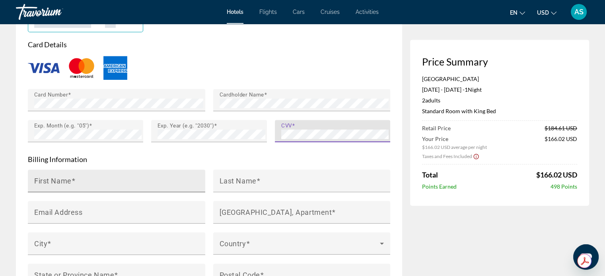
click at [89, 176] on div "First Name" at bounding box center [118, 181] width 169 height 23
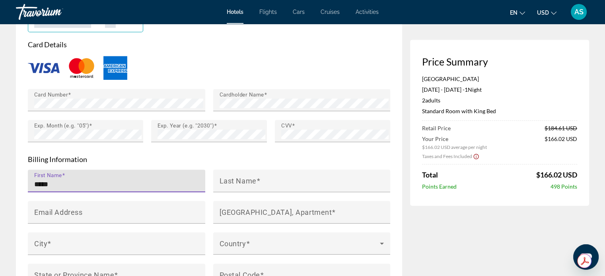
type input "*****"
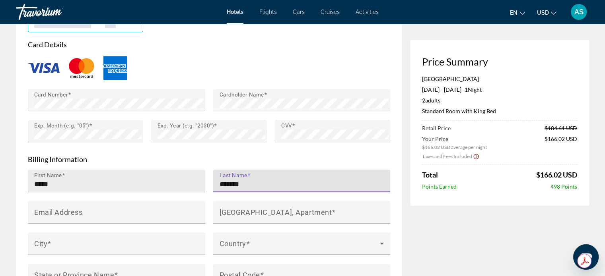
type input "*******"
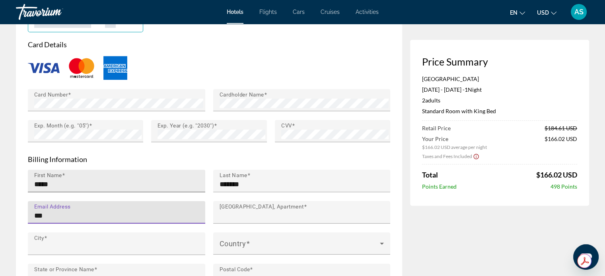
type input "**********"
type input "********"
type input "**"
type input "*****"
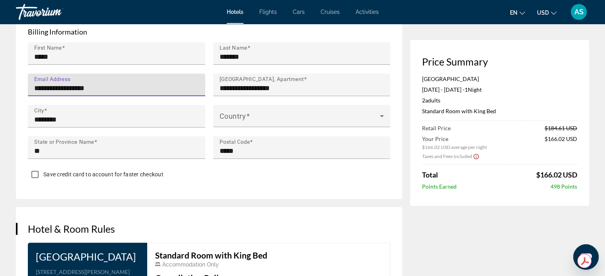
scroll to position [812, 0]
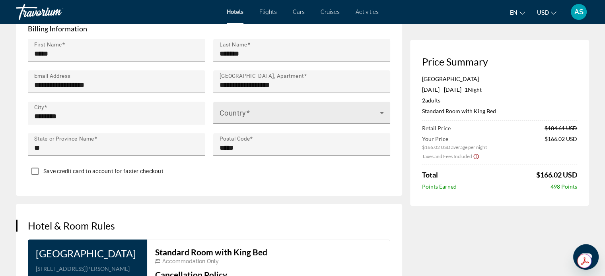
click at [302, 109] on div "Country" at bounding box center [301, 113] width 165 height 22
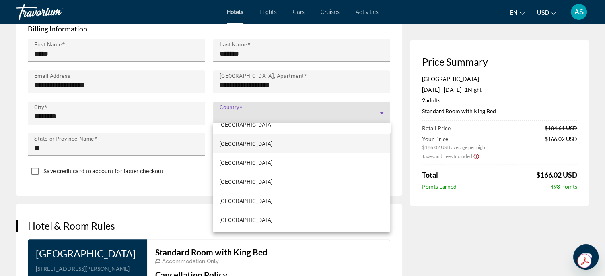
scroll to position [4548, 0]
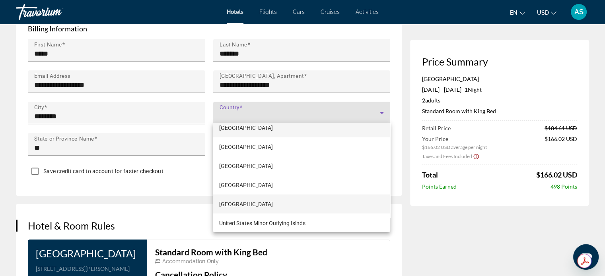
click at [273, 200] on span "[GEOGRAPHIC_DATA]" at bounding box center [246, 204] width 54 height 10
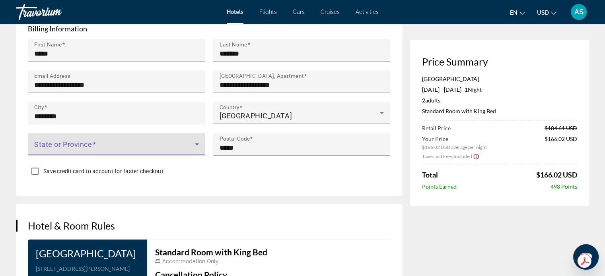
click at [128, 143] on span "Main content" at bounding box center [114, 148] width 161 height 10
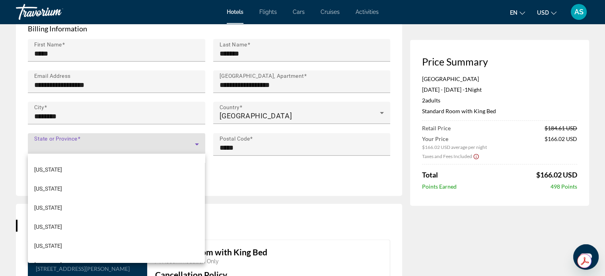
scroll to position [95, 0]
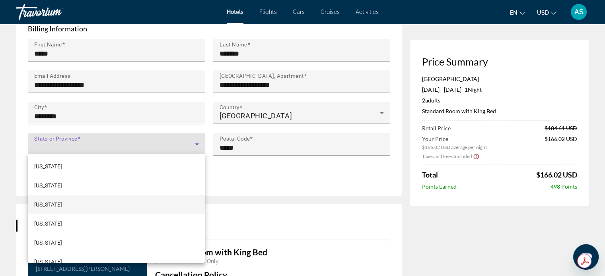
click at [65, 203] on mat-option "[US_STATE]" at bounding box center [116, 204] width 177 height 19
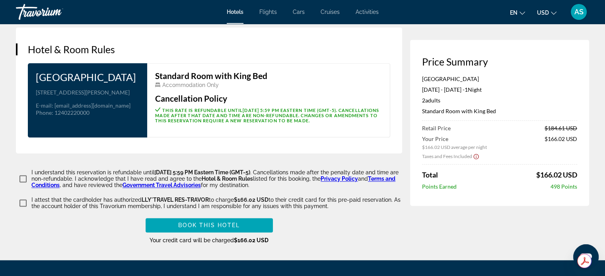
scroll to position [991, 0]
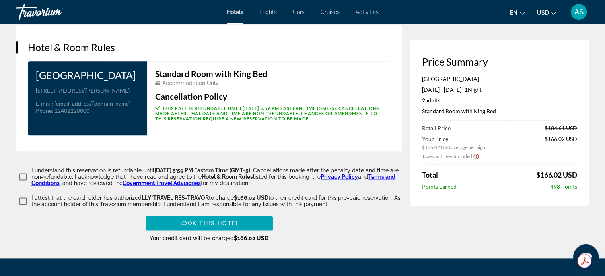
click at [219, 227] on span "Book this hotel" at bounding box center [209, 223] width 62 height 6
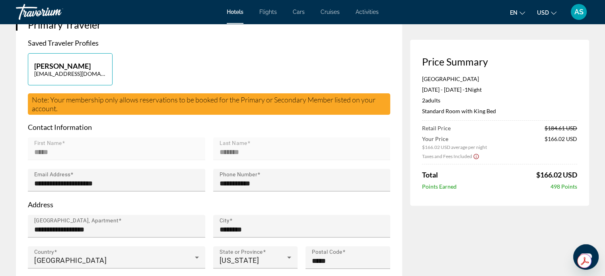
scroll to position [0, 0]
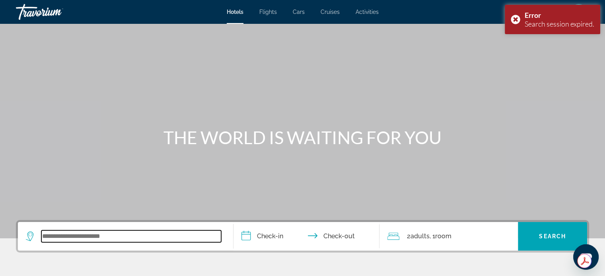
click at [119, 239] on input "Search widget" at bounding box center [131, 237] width 180 height 12
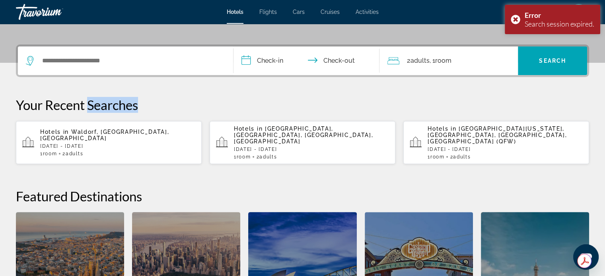
click at [119, 239] on div "**********" at bounding box center [302, 201] width 605 height 313
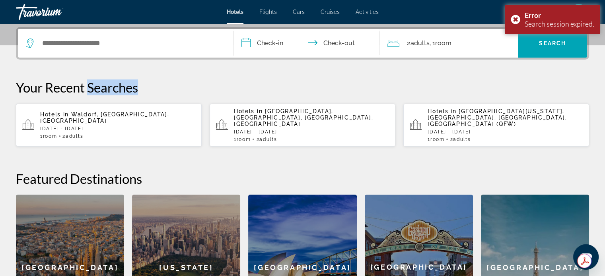
scroll to position [194, 0]
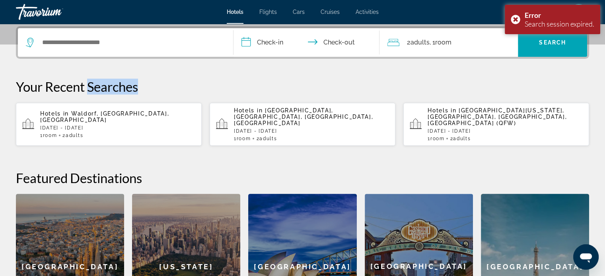
click at [135, 125] on p "[DATE] - [DATE]" at bounding box center [117, 128] width 155 height 6
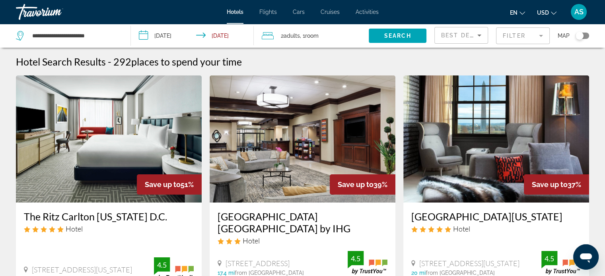
click at [164, 35] on input "**********" at bounding box center [194, 37] width 126 height 26
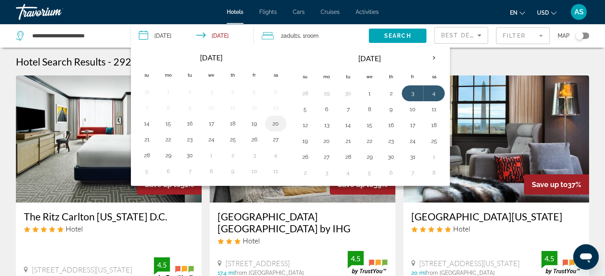
click at [273, 124] on button "20" at bounding box center [275, 123] width 13 height 11
click at [146, 139] on button "21" at bounding box center [146, 139] width 13 height 11
type input "**********"
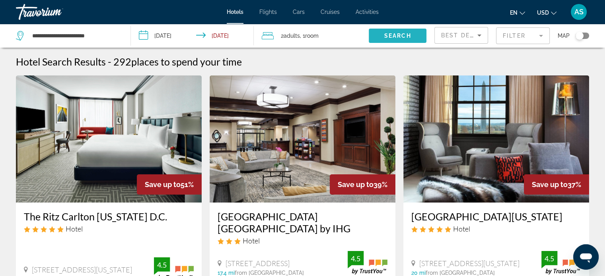
click at [389, 39] on span "Search widget" at bounding box center [397, 35] width 58 height 19
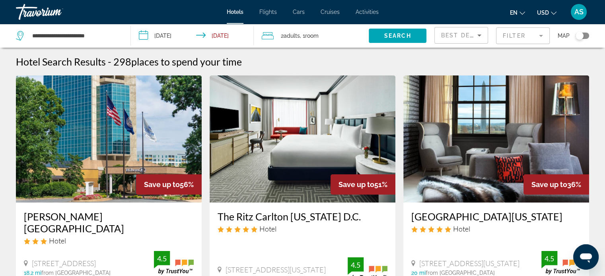
click at [463, 35] on span "Best Deals" at bounding box center [461, 35] width 41 height 6
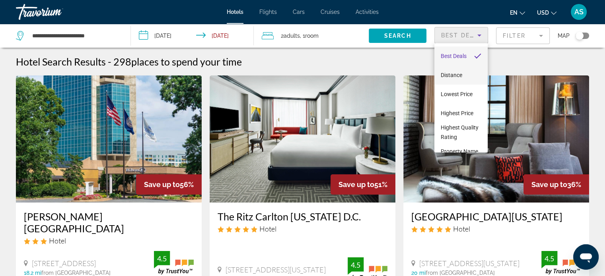
click at [454, 76] on span "Distance" at bounding box center [450, 75] width 21 height 6
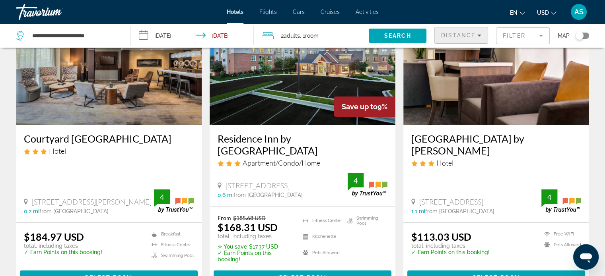
scroll to position [57, 0]
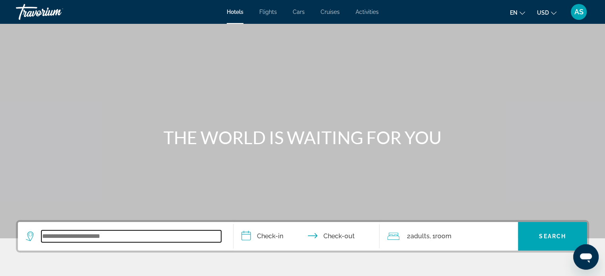
click at [135, 236] on input "Search widget" at bounding box center [131, 237] width 180 height 12
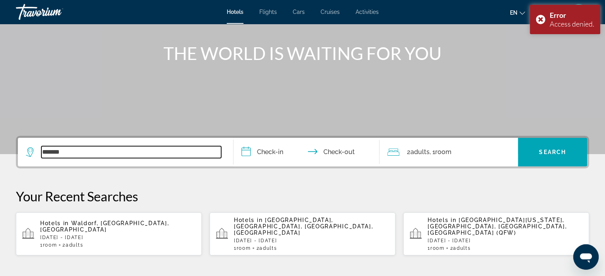
scroll to position [76, 0]
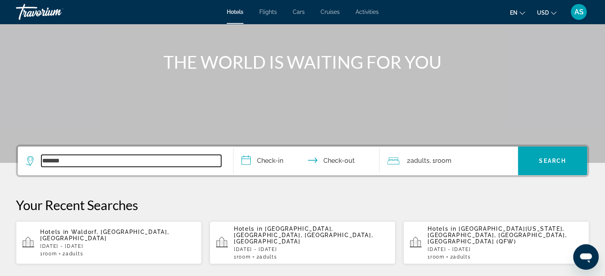
type input "*******"
click at [272, 157] on input "**********" at bounding box center [307, 162] width 149 height 31
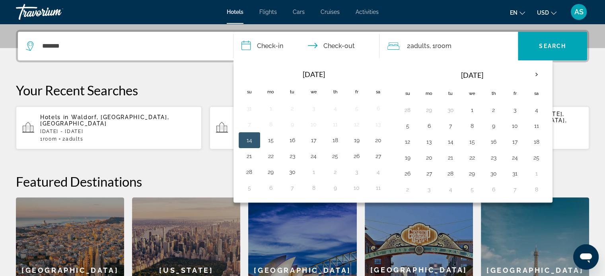
scroll to position [194, 0]
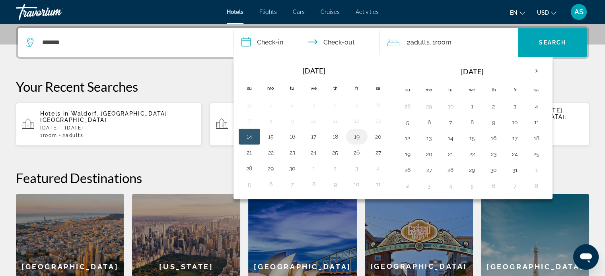
click at [358, 138] on button "19" at bounding box center [356, 136] width 13 height 11
click at [378, 136] on button "20" at bounding box center [378, 136] width 13 height 11
type input "**********"
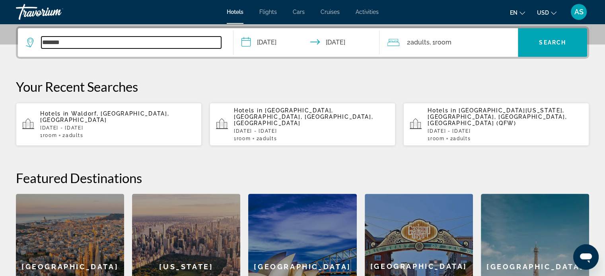
click at [73, 41] on input "*******" at bounding box center [131, 43] width 180 height 12
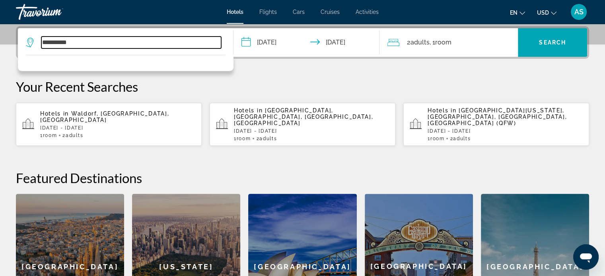
type input "**********"
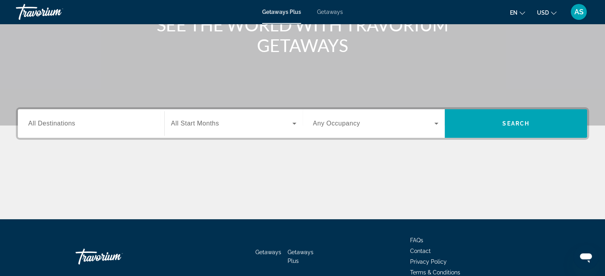
scroll to position [121, 0]
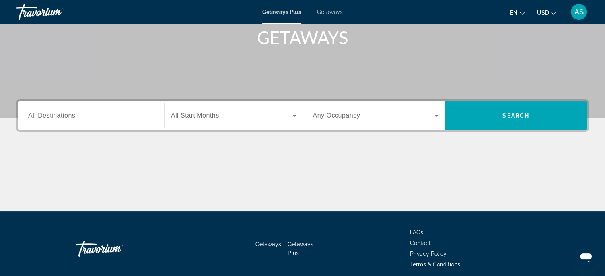
click at [215, 112] on span "All Start Months" at bounding box center [195, 115] width 48 height 7
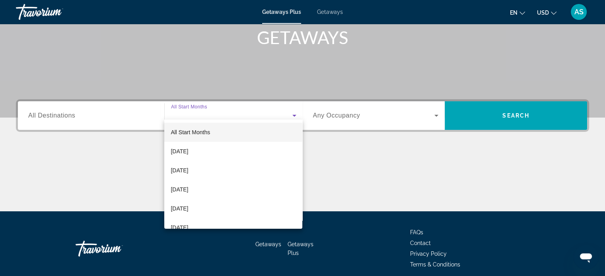
scroll to position [153, 0]
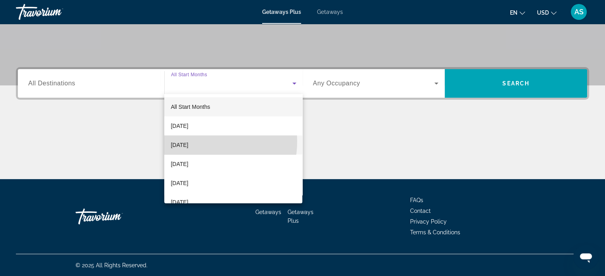
click at [188, 141] on span "October 2025" at bounding box center [179, 145] width 17 height 10
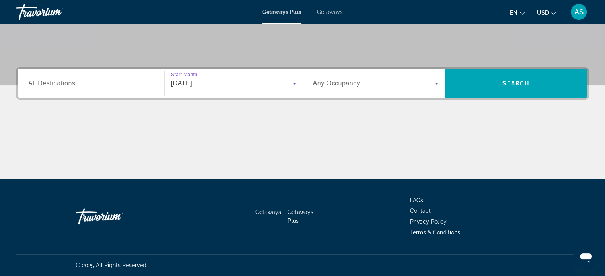
click at [347, 85] on span "Any Occupancy" at bounding box center [336, 83] width 47 height 7
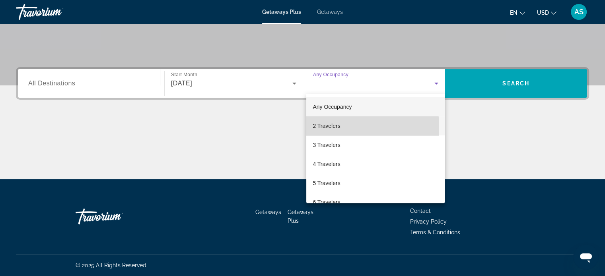
click at [329, 127] on span "2 Travelers" at bounding box center [325, 126] width 27 height 10
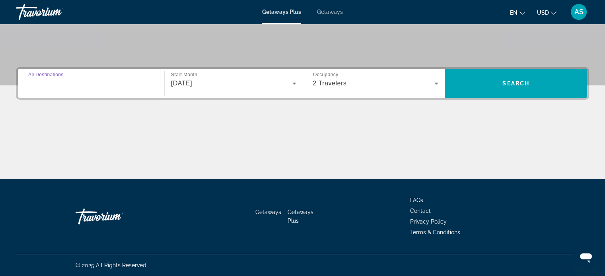
click at [86, 85] on input "Destination All Destinations" at bounding box center [91, 84] width 126 height 10
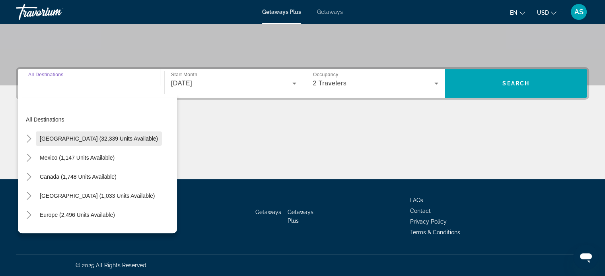
click at [52, 140] on span "United States (32,339 units available)" at bounding box center [99, 139] width 118 height 6
type input "**********"
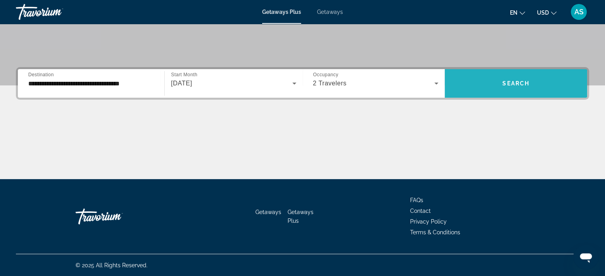
click at [489, 82] on span "Search widget" at bounding box center [515, 83] width 142 height 19
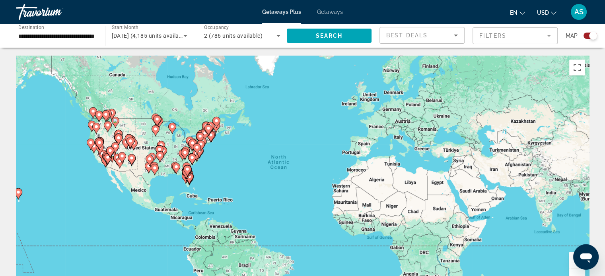
click at [184, 150] on icon "Main content" at bounding box center [184, 154] width 7 height 10
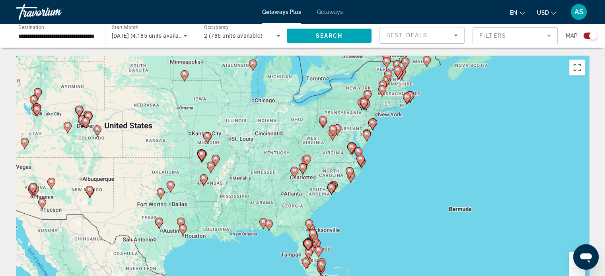
click at [372, 131] on div "To activate drag with keyboard, press Alt + Enter. Once in keyboard drag state,…" at bounding box center [302, 175] width 573 height 238
click at [368, 136] on image "Main content" at bounding box center [366, 134] width 5 height 5
type input "**********"
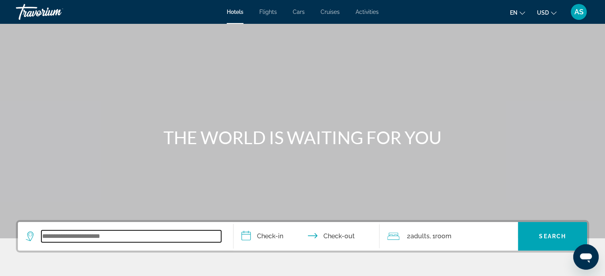
click at [72, 241] on input "Search widget" at bounding box center [131, 237] width 180 height 12
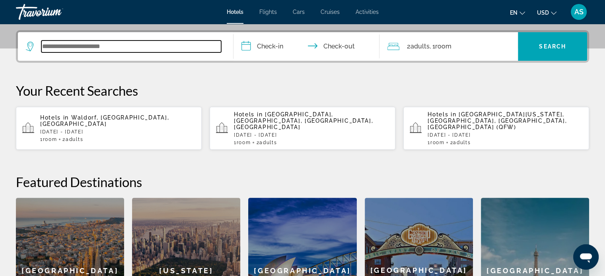
scroll to position [194, 0]
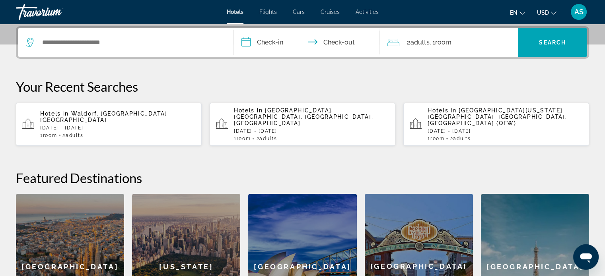
click at [85, 125] on p "[DATE] - [DATE]" at bounding box center [117, 128] width 155 height 6
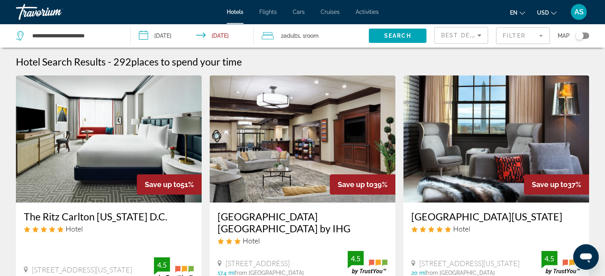
click at [172, 37] on input "**********" at bounding box center [194, 37] width 126 height 26
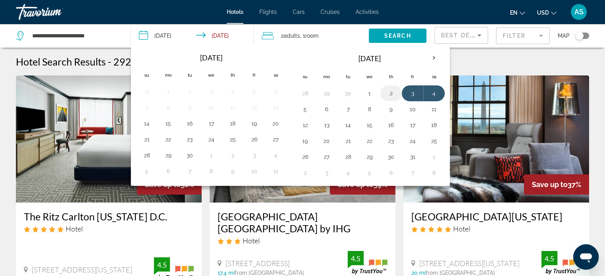
click at [390, 93] on button "2" at bounding box center [390, 93] width 13 height 11
click at [437, 95] on button "4" at bounding box center [433, 93] width 13 height 11
type input "**********"
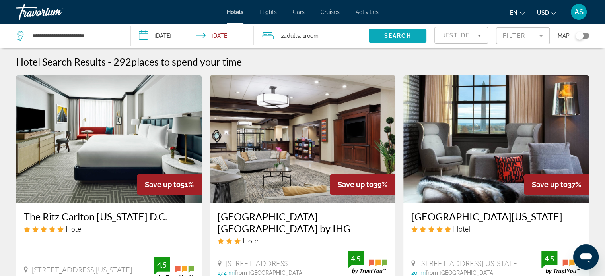
click at [394, 35] on span "Search" at bounding box center [397, 36] width 27 height 6
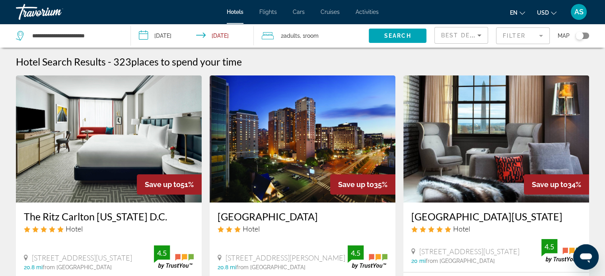
click at [453, 35] on span "Best Deals" at bounding box center [461, 35] width 41 height 6
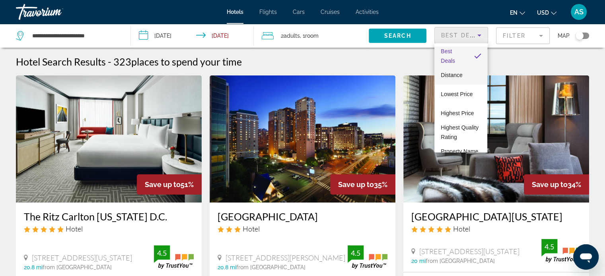
click at [451, 80] on mat-option "Distance" at bounding box center [460, 75] width 53 height 19
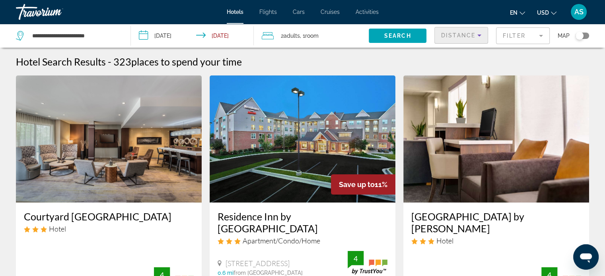
click at [291, 159] on img "Main content" at bounding box center [302, 139] width 186 height 127
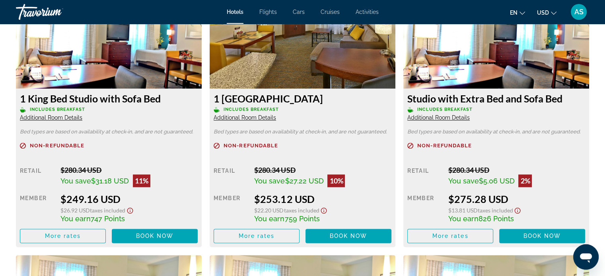
scroll to position [1102, 0]
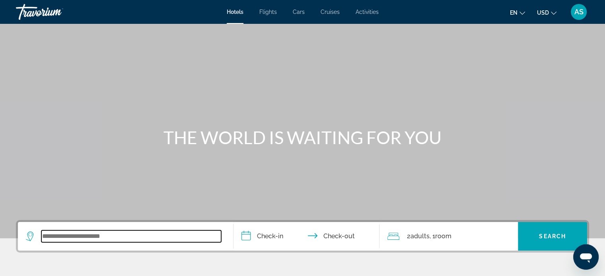
click at [96, 236] on input "Search widget" at bounding box center [131, 237] width 180 height 12
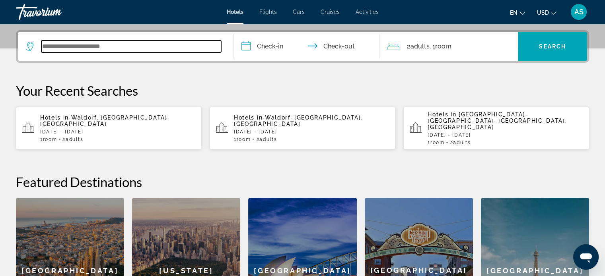
scroll to position [194, 0]
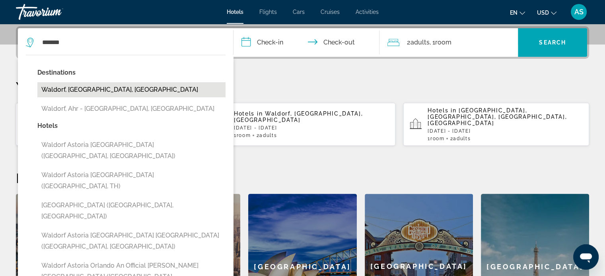
click at [81, 89] on button "Waldorf, [GEOGRAPHIC_DATA], [GEOGRAPHIC_DATA]" at bounding box center [131, 89] width 188 height 15
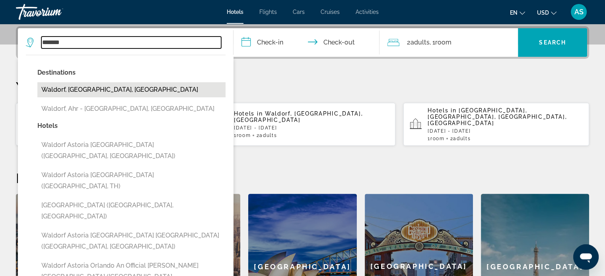
type input "**********"
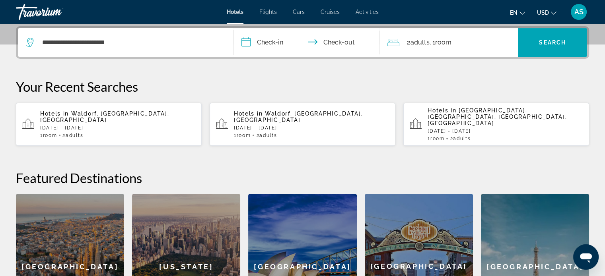
click at [265, 47] on input "**********" at bounding box center [307, 43] width 149 height 31
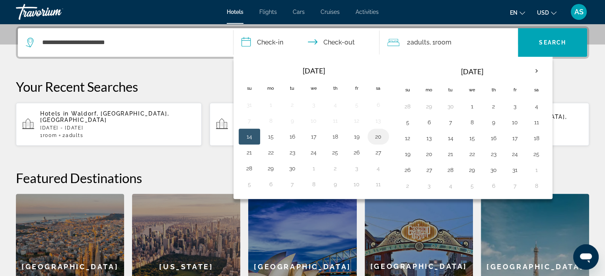
click at [379, 138] on button "20" at bounding box center [378, 136] width 13 height 11
click at [246, 149] on button "21" at bounding box center [249, 152] width 13 height 11
type input "**********"
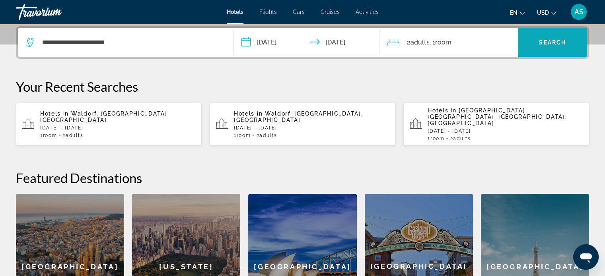
click at [557, 39] on span "Search" at bounding box center [552, 42] width 27 height 6
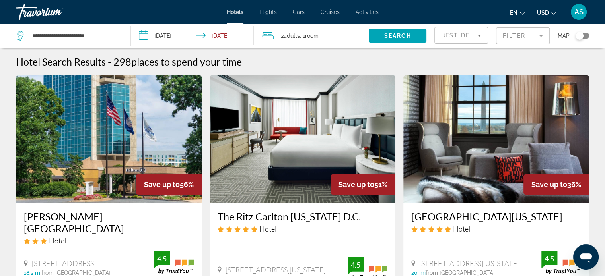
click at [459, 37] on span "Best Deals" at bounding box center [461, 35] width 41 height 6
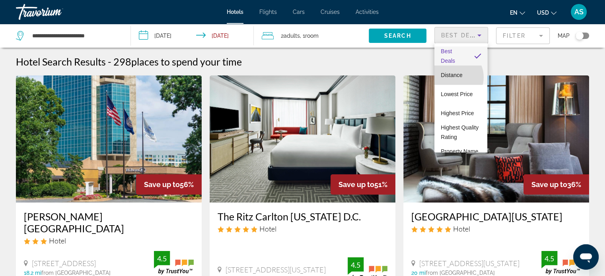
click at [452, 77] on span "Distance" at bounding box center [450, 75] width 21 height 6
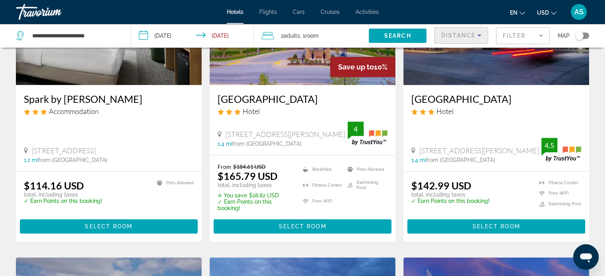
scroll to position [442, 0]
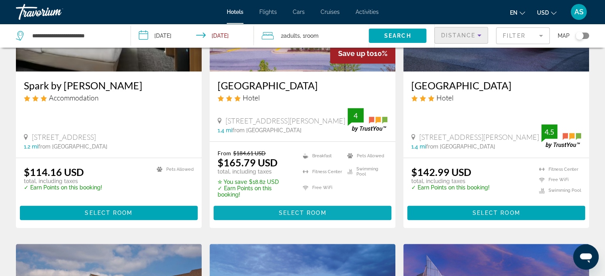
click at [304, 210] on span "Select Room" at bounding box center [302, 213] width 48 height 6
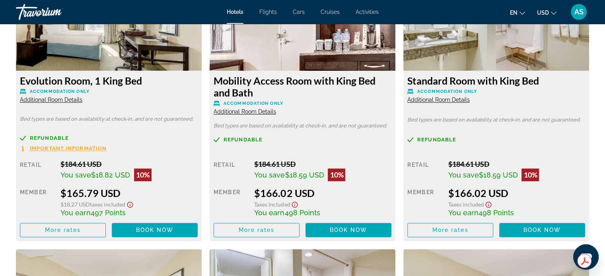
scroll to position [1164, 0]
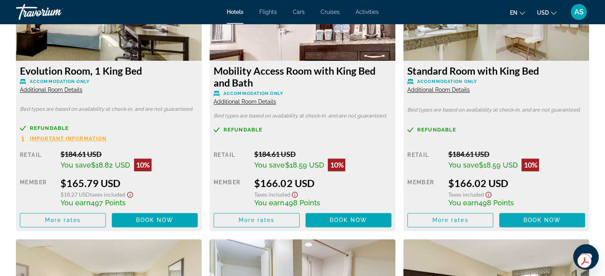
click at [540, 222] on span "Book now" at bounding box center [542, 220] width 38 height 6
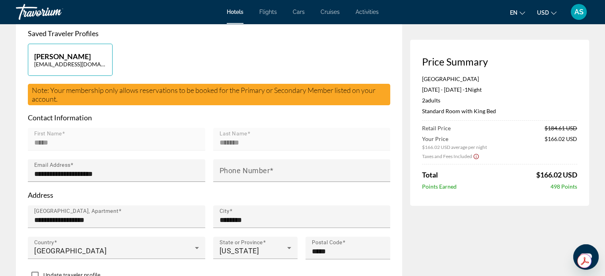
scroll to position [203, 0]
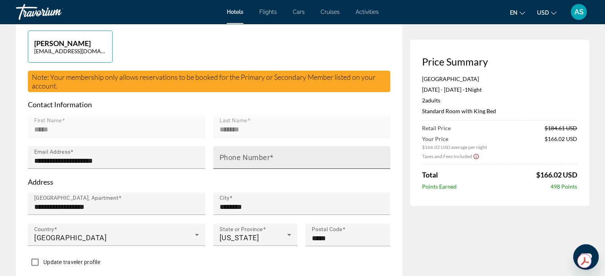
click at [244, 157] on mat-label "Phone Number" at bounding box center [244, 157] width 50 height 8
click at [244, 157] on input "Phone Number" at bounding box center [303, 161] width 169 height 10
type input "**********"
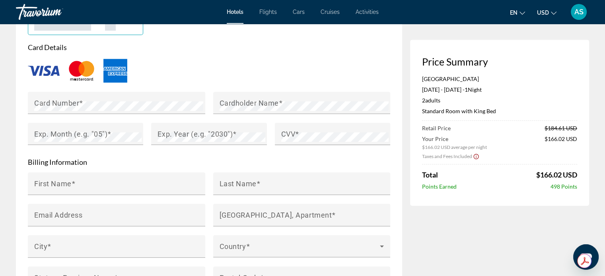
scroll to position [684, 0]
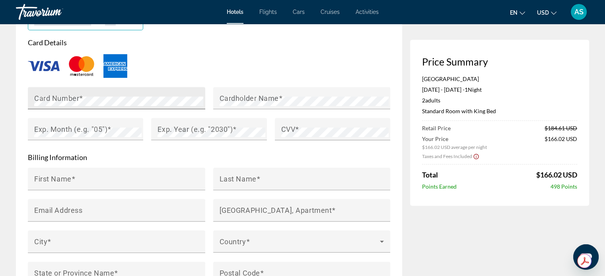
click at [159, 95] on div "Card Number" at bounding box center [118, 98] width 169 height 22
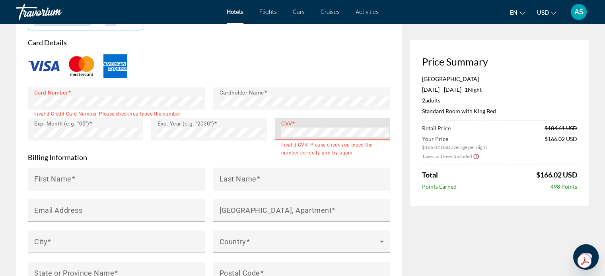
click at [256, 131] on div "Card Number Invalid Credit Card Number. Please check you typed the number corre…" at bounding box center [209, 118] width 370 height 62
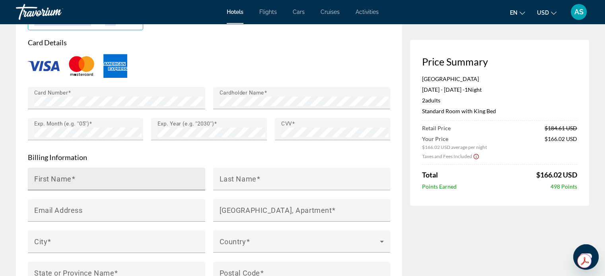
click at [56, 180] on mat-label "First Name" at bounding box center [52, 178] width 37 height 8
click at [56, 180] on input "First Name" at bounding box center [118, 183] width 169 height 10
type input "*****"
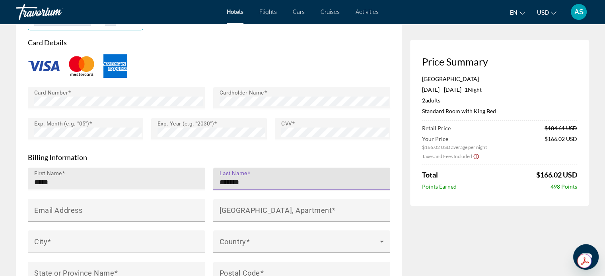
type input "*******"
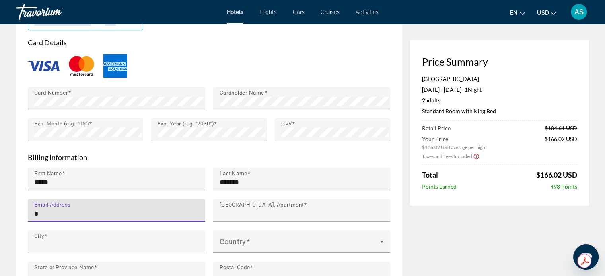
type input "**********"
type input "********"
type input "**"
type input "*****"
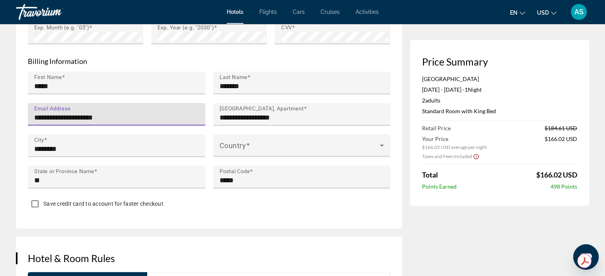
scroll to position [781, 0]
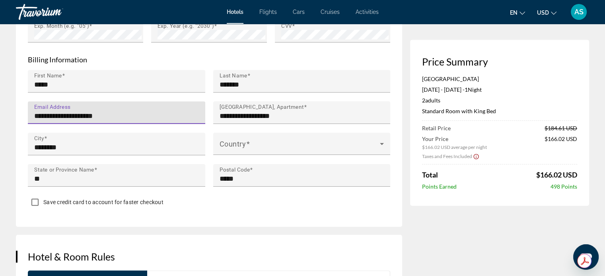
drag, startPoint x: 124, startPoint y: 114, endPoint x: 16, endPoint y: 116, distance: 108.5
click at [16, 116] on div "**********" at bounding box center [209, 17] width 386 height 420
type input "**********"
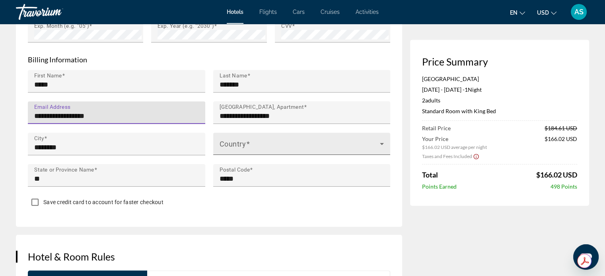
click at [238, 143] on span "Main content" at bounding box center [299, 147] width 161 height 10
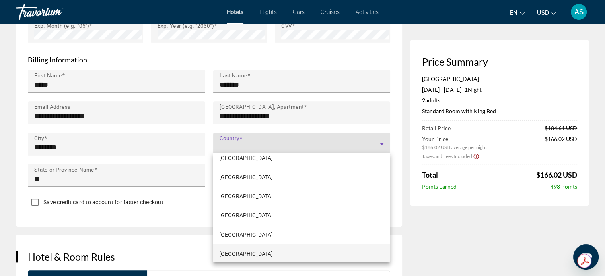
scroll to position [2273, 0]
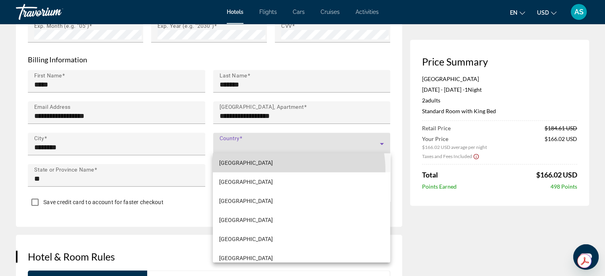
click at [276, 171] on mat-option "[GEOGRAPHIC_DATA]" at bounding box center [301, 162] width 177 height 19
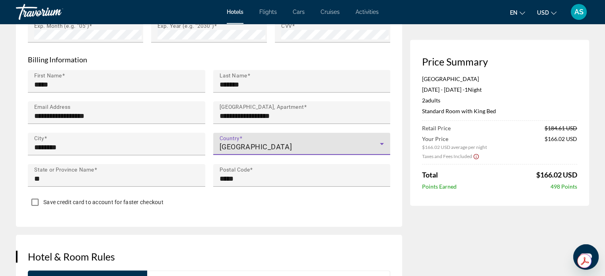
click at [272, 145] on div "[GEOGRAPHIC_DATA]" at bounding box center [299, 147] width 161 height 10
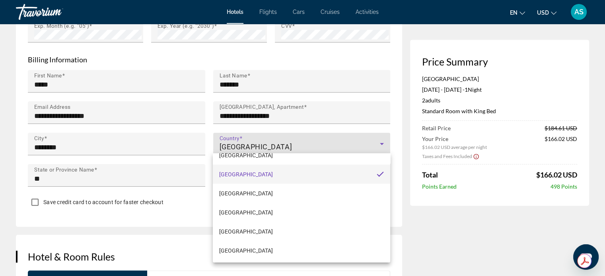
scroll to position [4548, 0]
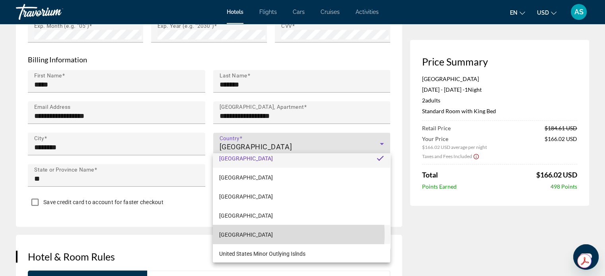
click at [266, 234] on span "[GEOGRAPHIC_DATA]" at bounding box center [246, 235] width 54 height 10
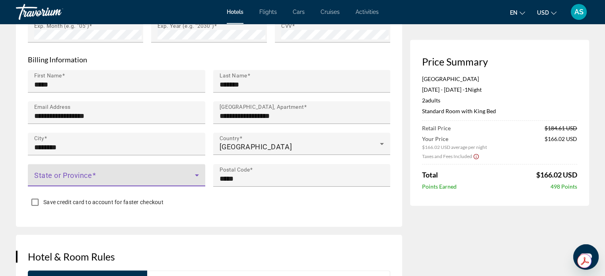
click at [82, 174] on span "Main content" at bounding box center [114, 179] width 161 height 10
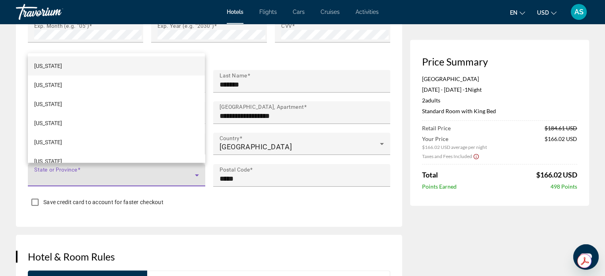
scroll to position [95, 0]
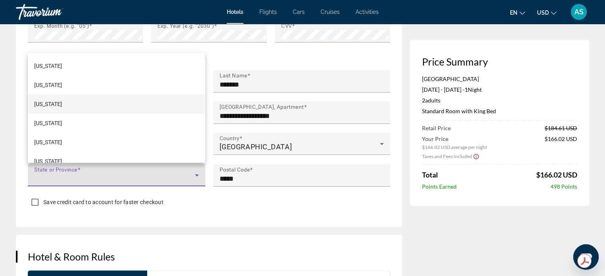
click at [60, 103] on mat-option "[US_STATE]" at bounding box center [116, 104] width 177 height 19
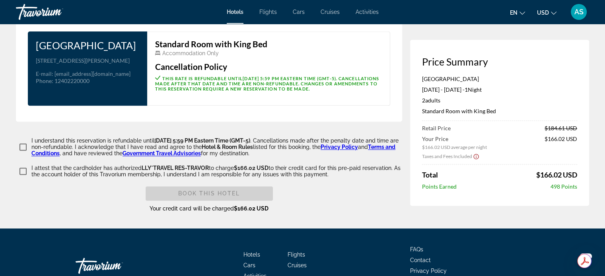
scroll to position [1024, 0]
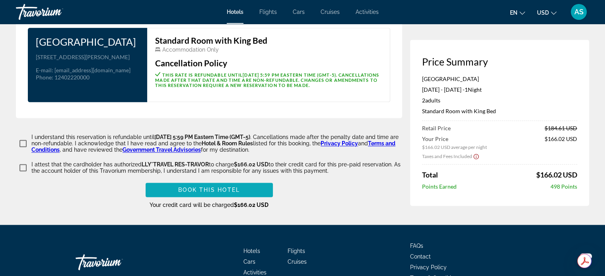
click at [188, 193] on span "Book this hotel" at bounding box center [209, 190] width 62 height 6
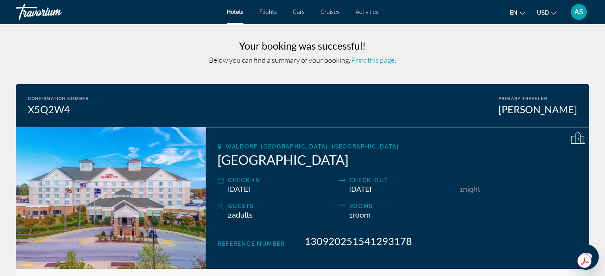
click at [576, 14] on span "AS" at bounding box center [578, 12] width 9 height 8
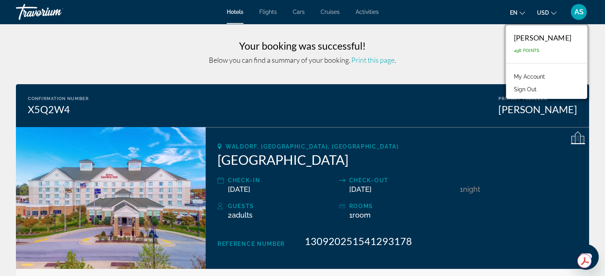
click at [547, 76] on link "My Account" at bounding box center [529, 77] width 39 height 10
